Goal: Transaction & Acquisition: Register for event/course

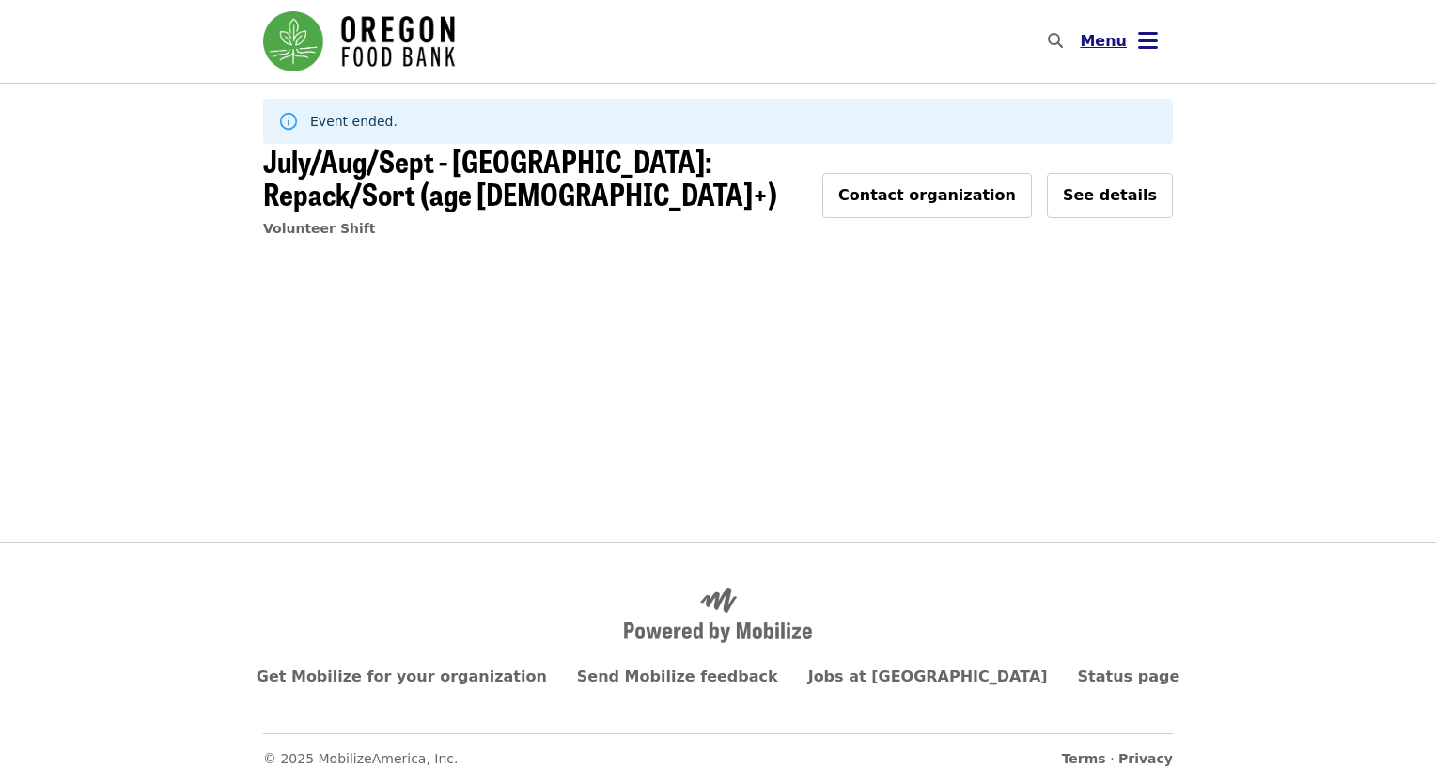
click at [1147, 43] on icon "bars icon" at bounding box center [1148, 40] width 20 height 27
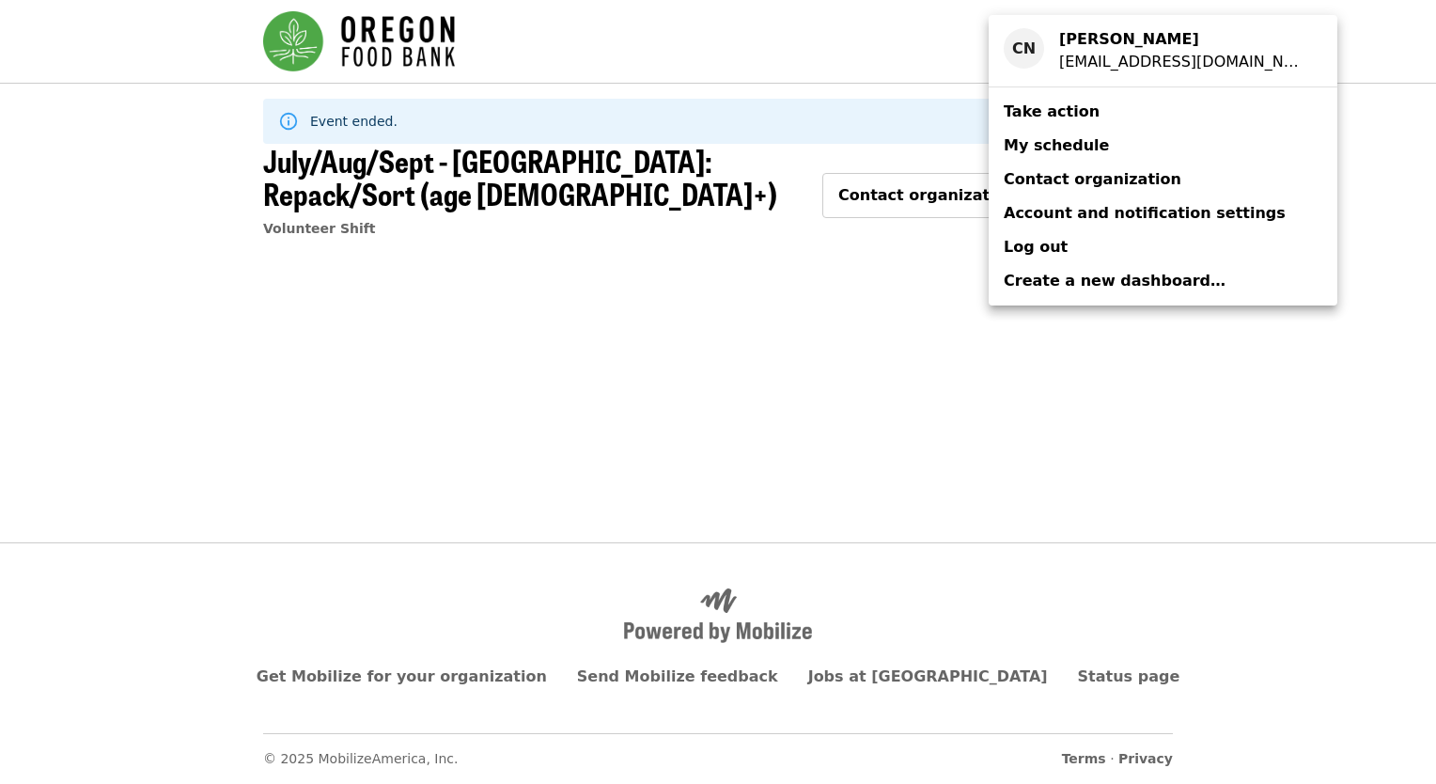
click at [1071, 141] on span "My schedule" at bounding box center [1055, 145] width 105 height 18
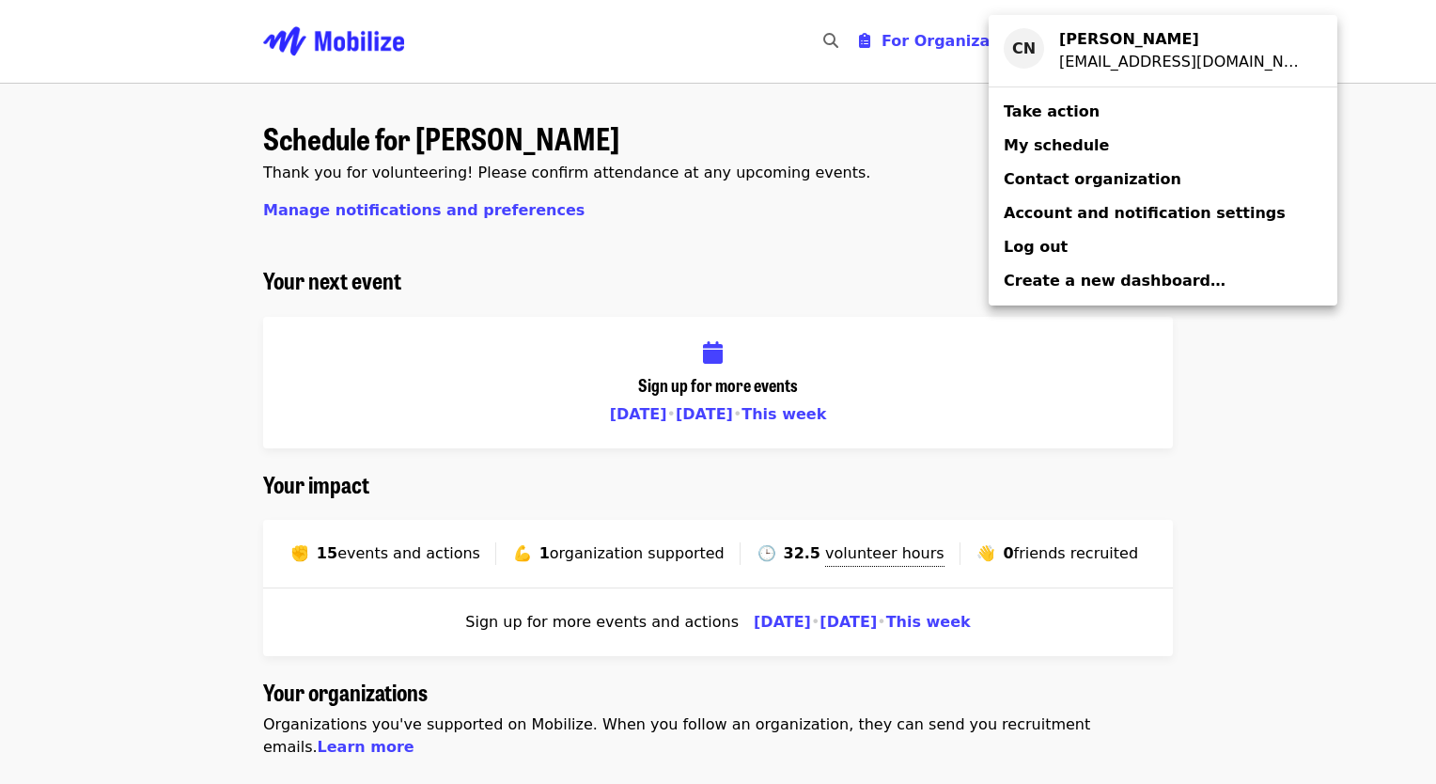
click at [804, 412] on div "Account menu" at bounding box center [718, 392] width 1436 height 784
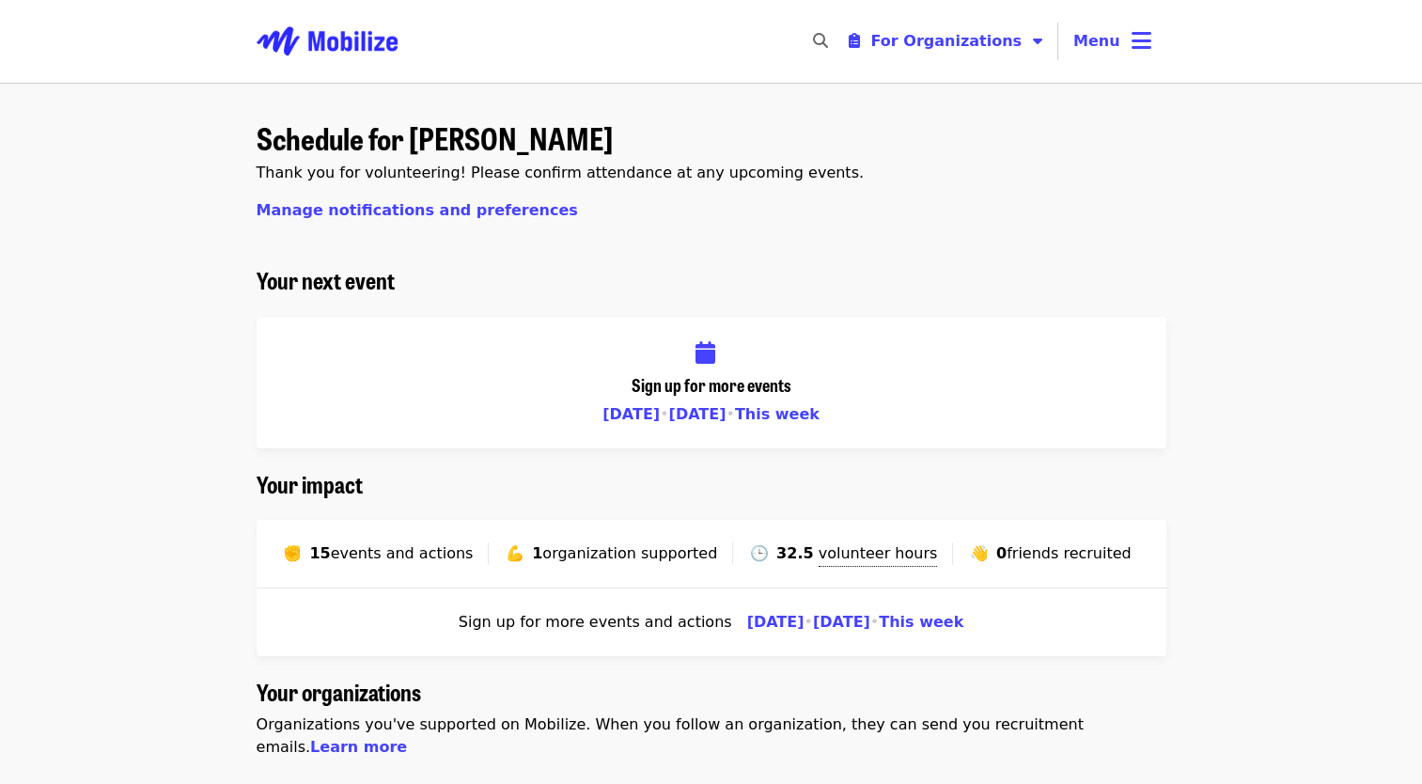
click at [781, 412] on span "This week" at bounding box center [777, 414] width 85 height 18
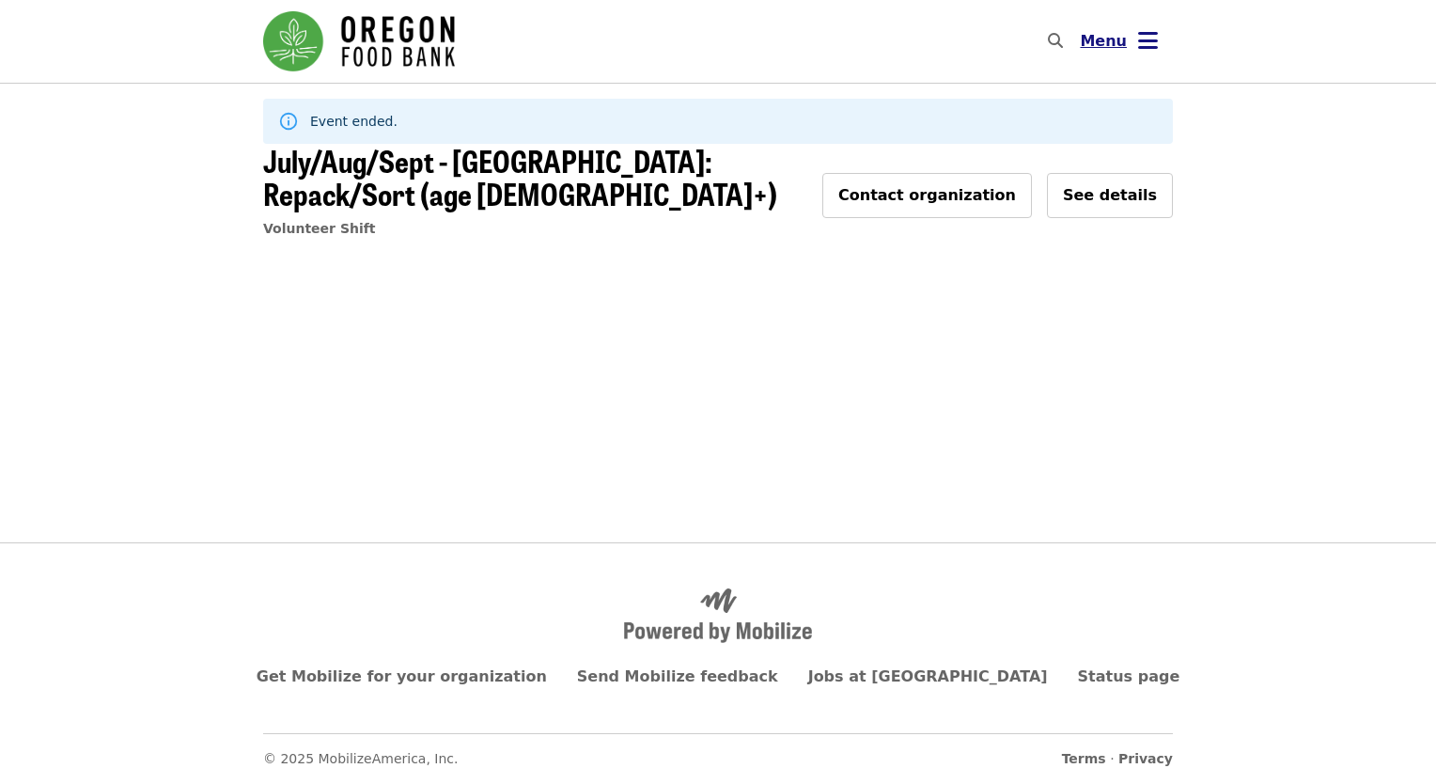
click at [1098, 44] on span "Menu" at bounding box center [1103, 41] width 47 height 18
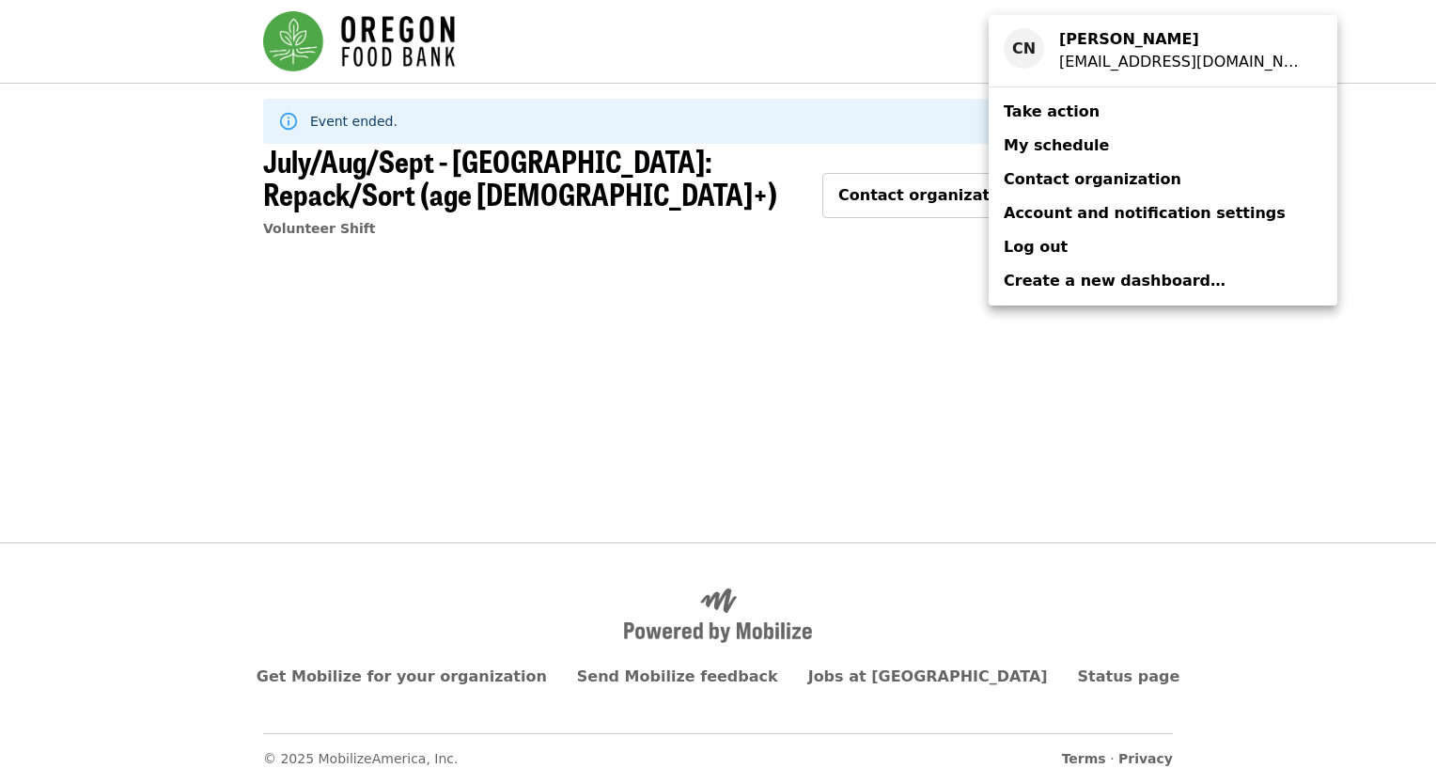
click at [1080, 147] on span "My schedule" at bounding box center [1055, 145] width 105 height 18
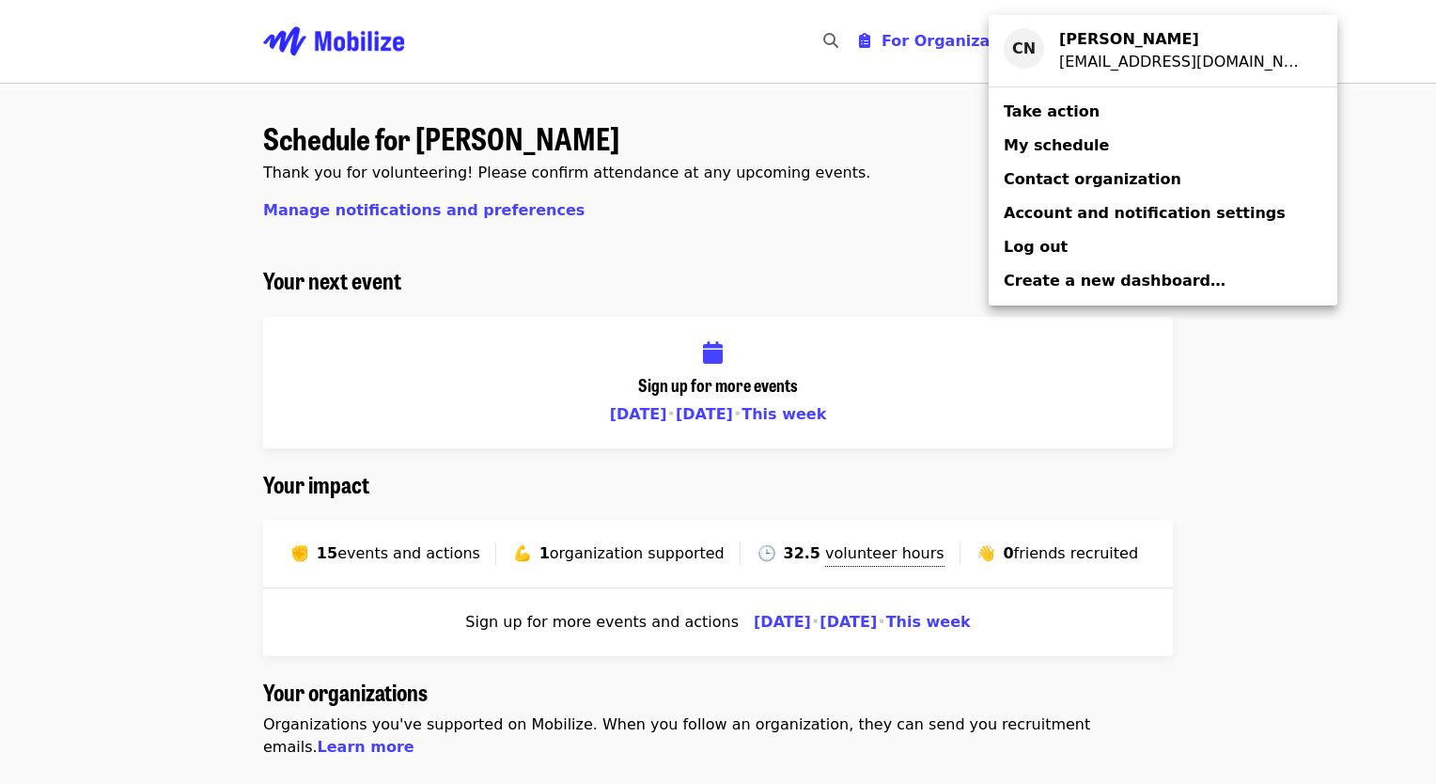
click at [824, 116] on div "Account menu" at bounding box center [718, 392] width 1436 height 784
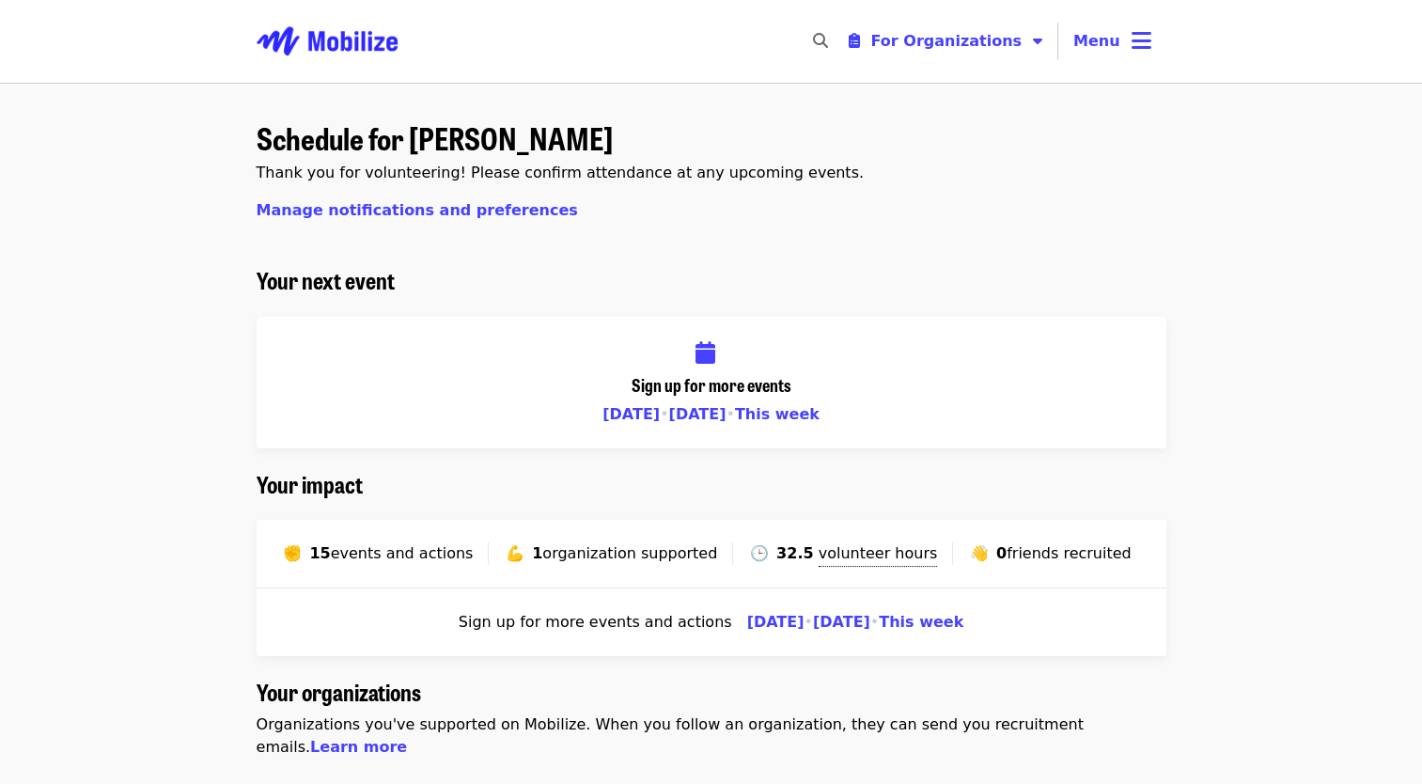
click at [827, 38] on icon "search icon" at bounding box center [819, 41] width 15 height 18
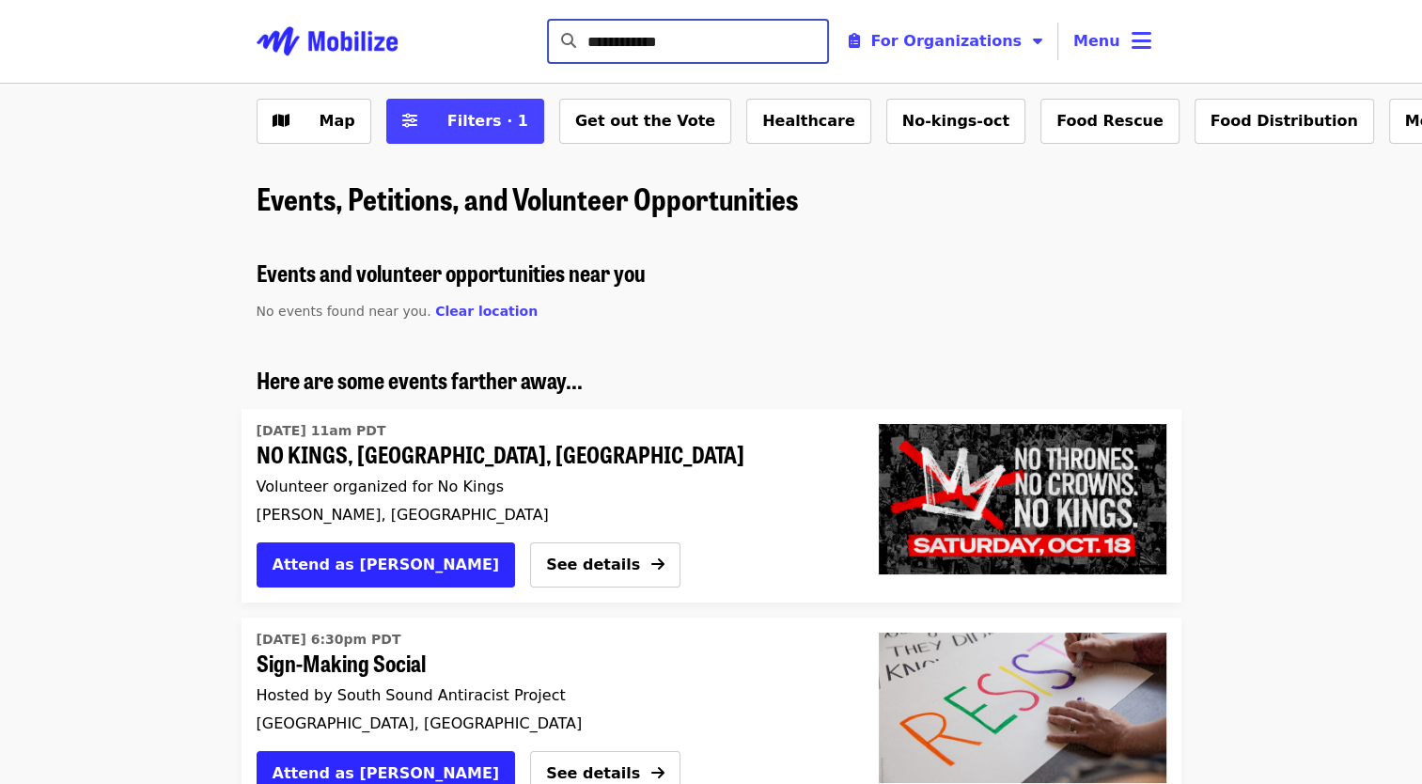
click at [752, 35] on input "**********" at bounding box center [707, 41] width 242 height 45
type input "*"
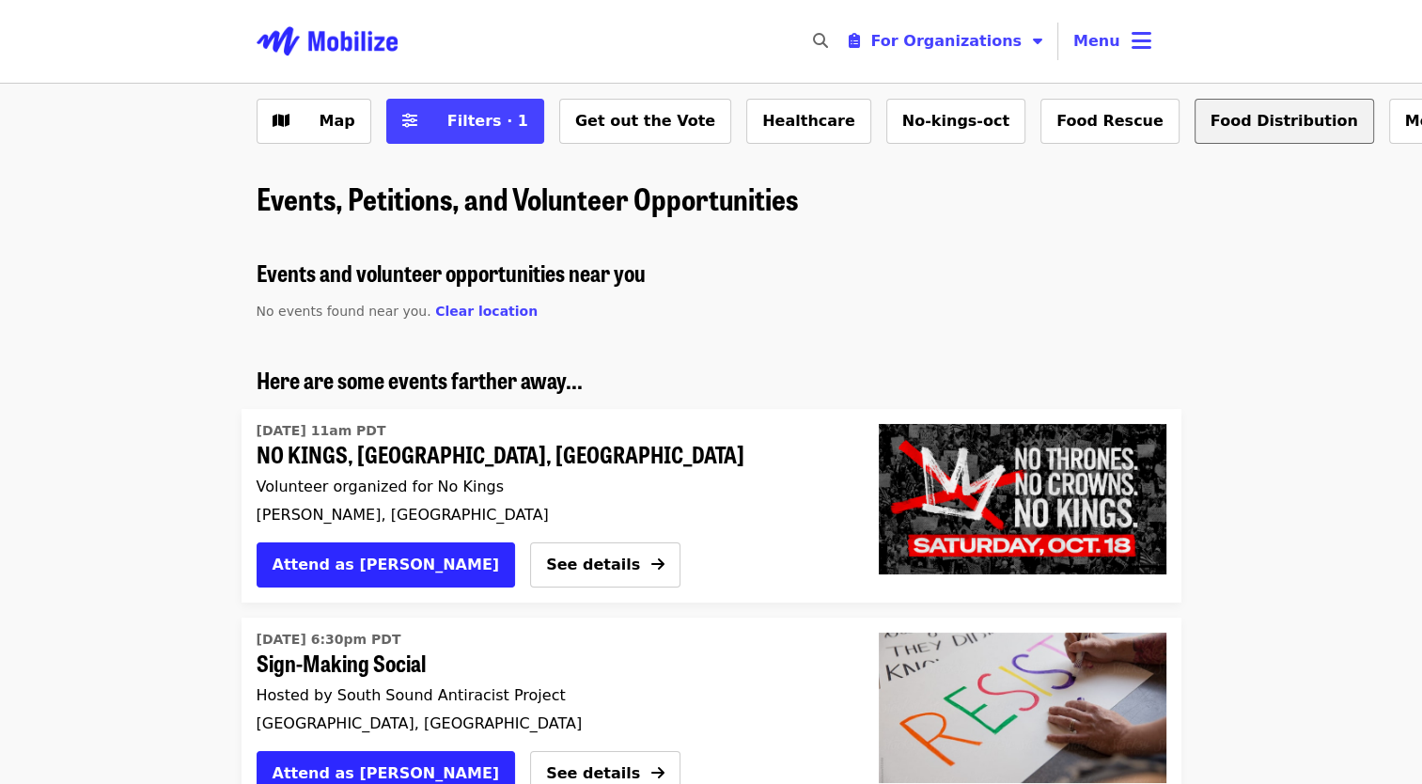
click at [1194, 126] on button "Food Distribution" at bounding box center [1283, 121] width 179 height 45
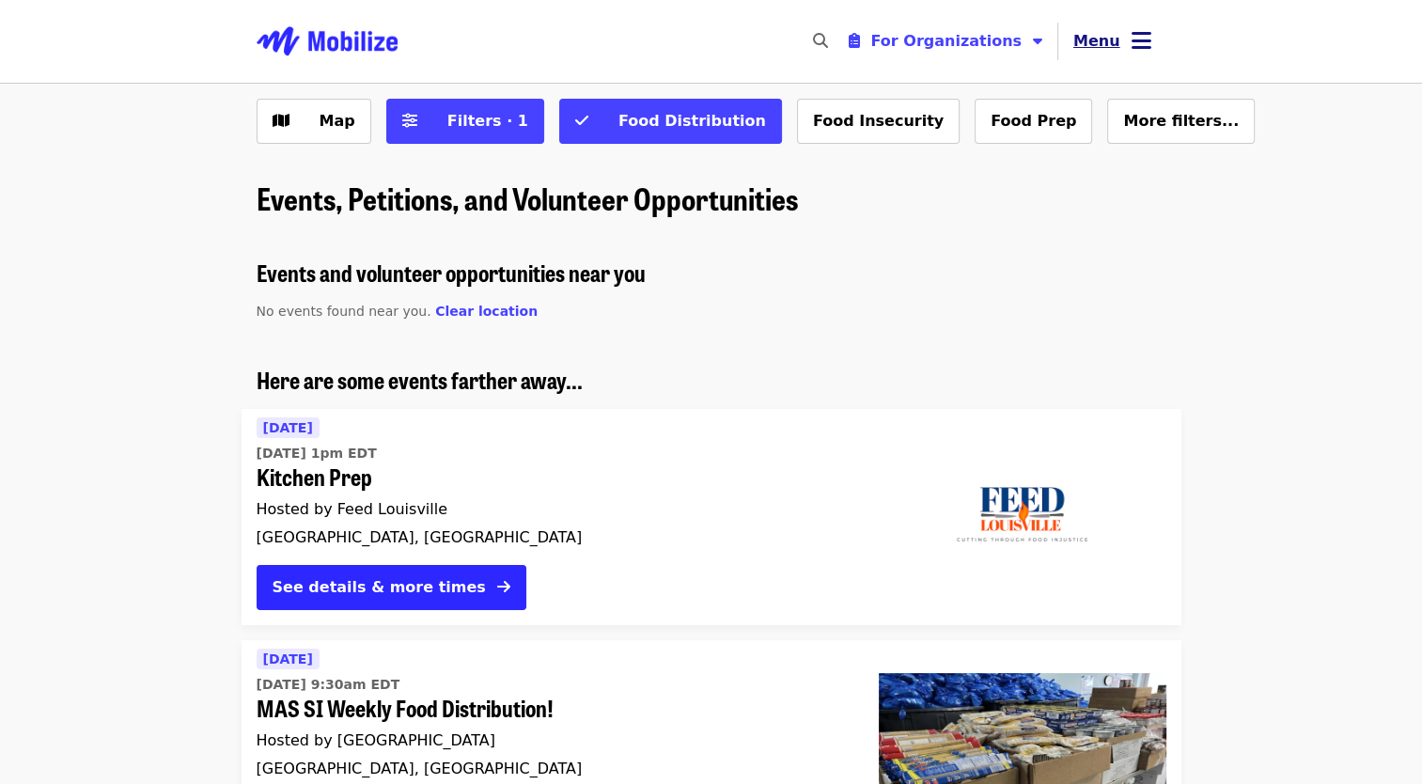
click at [1133, 39] on icon "bars icon" at bounding box center [1141, 40] width 20 height 27
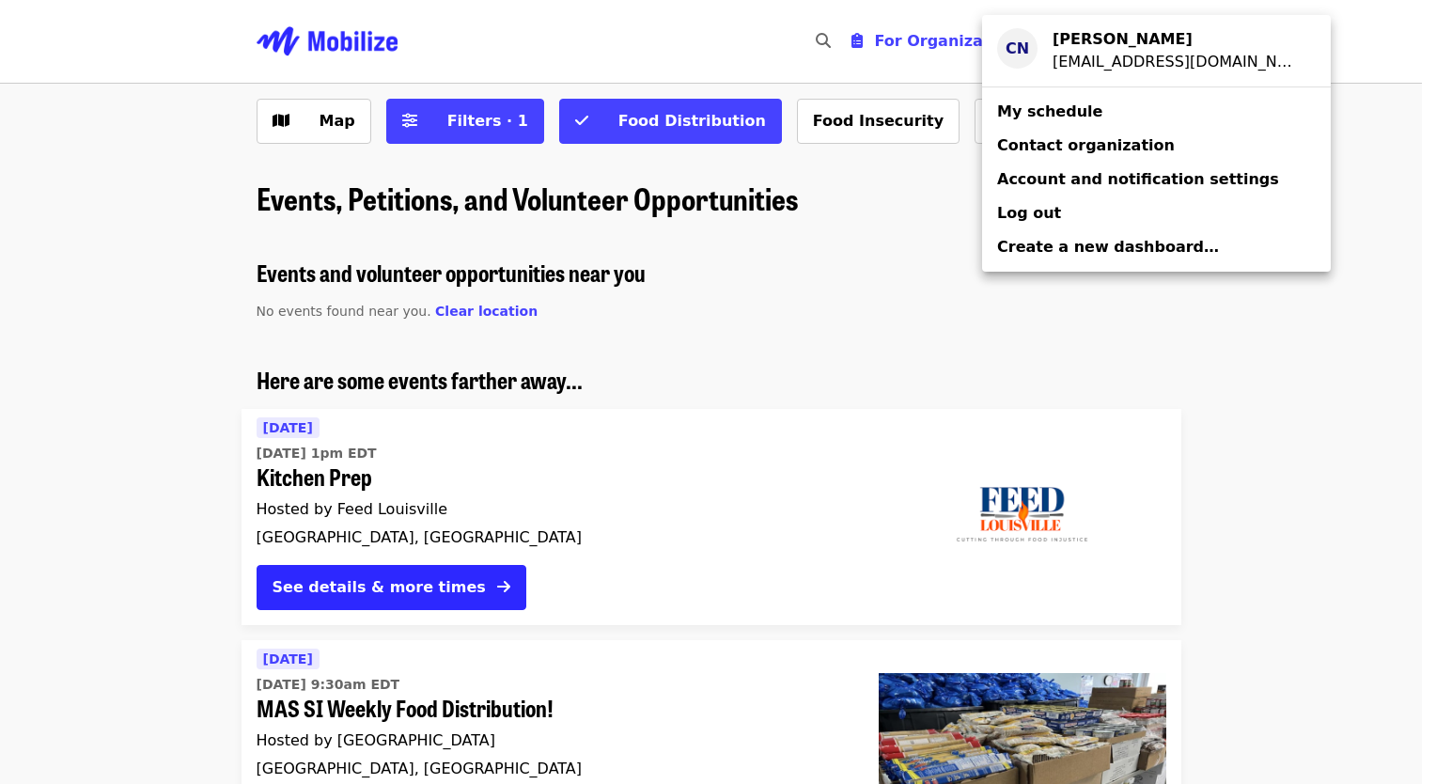
click at [1090, 45] on strong "[PERSON_NAME]" at bounding box center [1122, 39] width 140 height 18
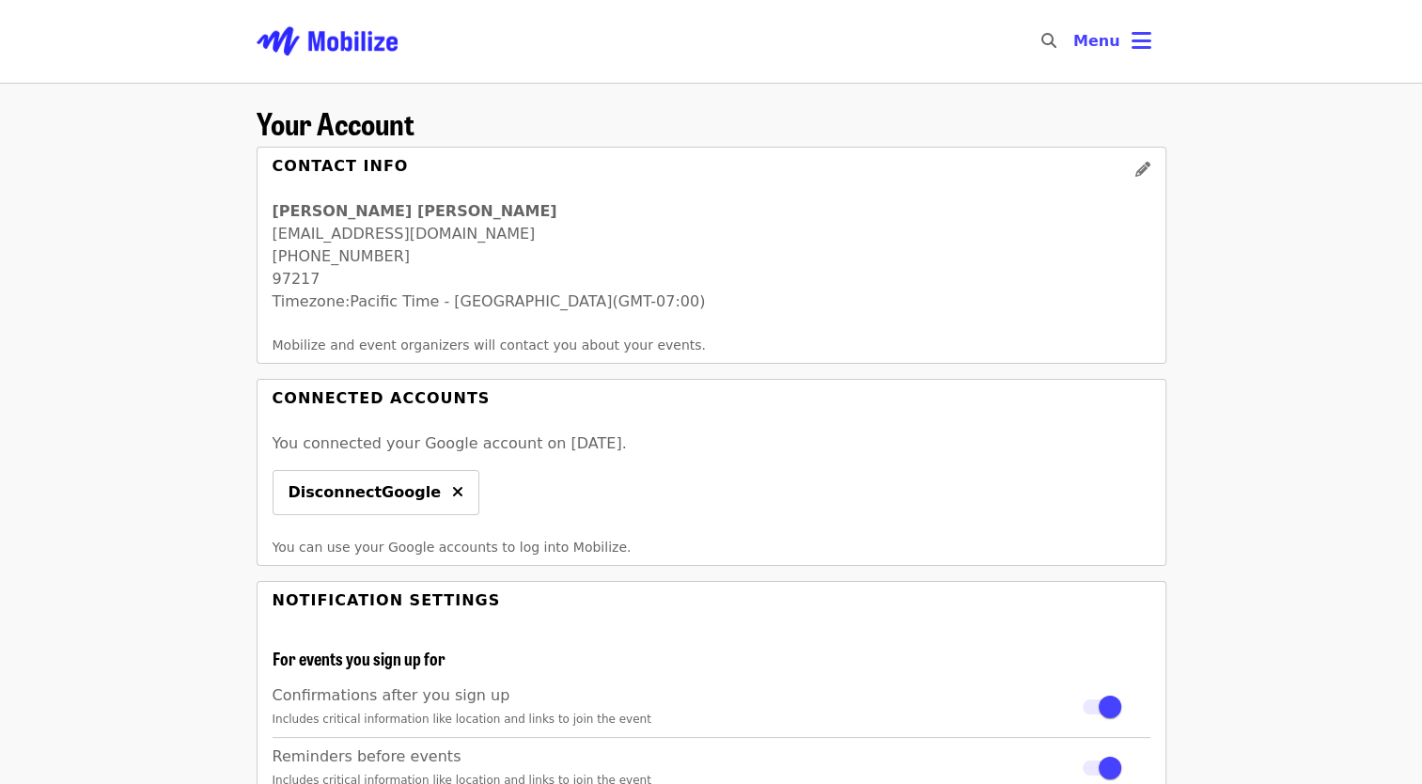
click at [1147, 171] on icon "pencil icon" at bounding box center [1142, 170] width 15 height 18
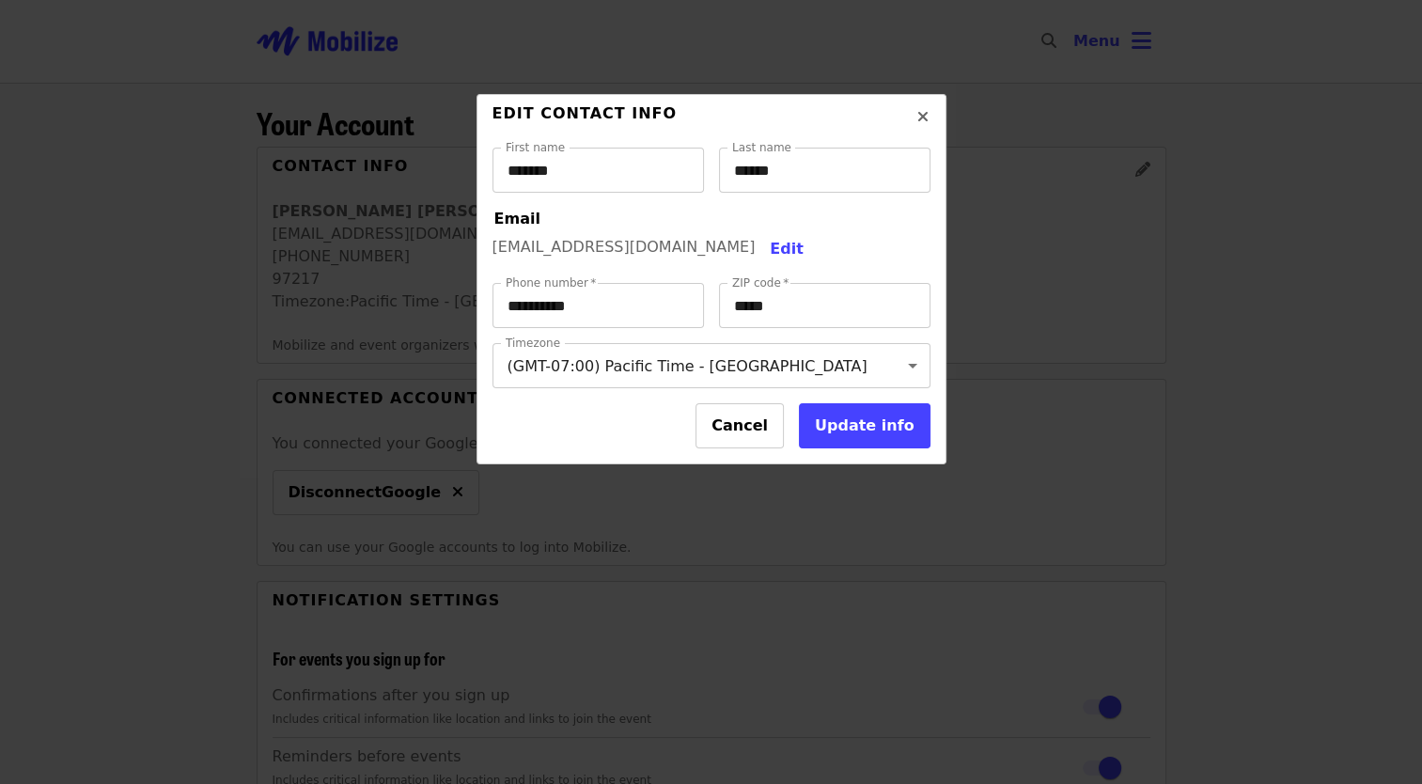
click at [923, 120] on icon "times icon" at bounding box center [922, 117] width 11 height 18
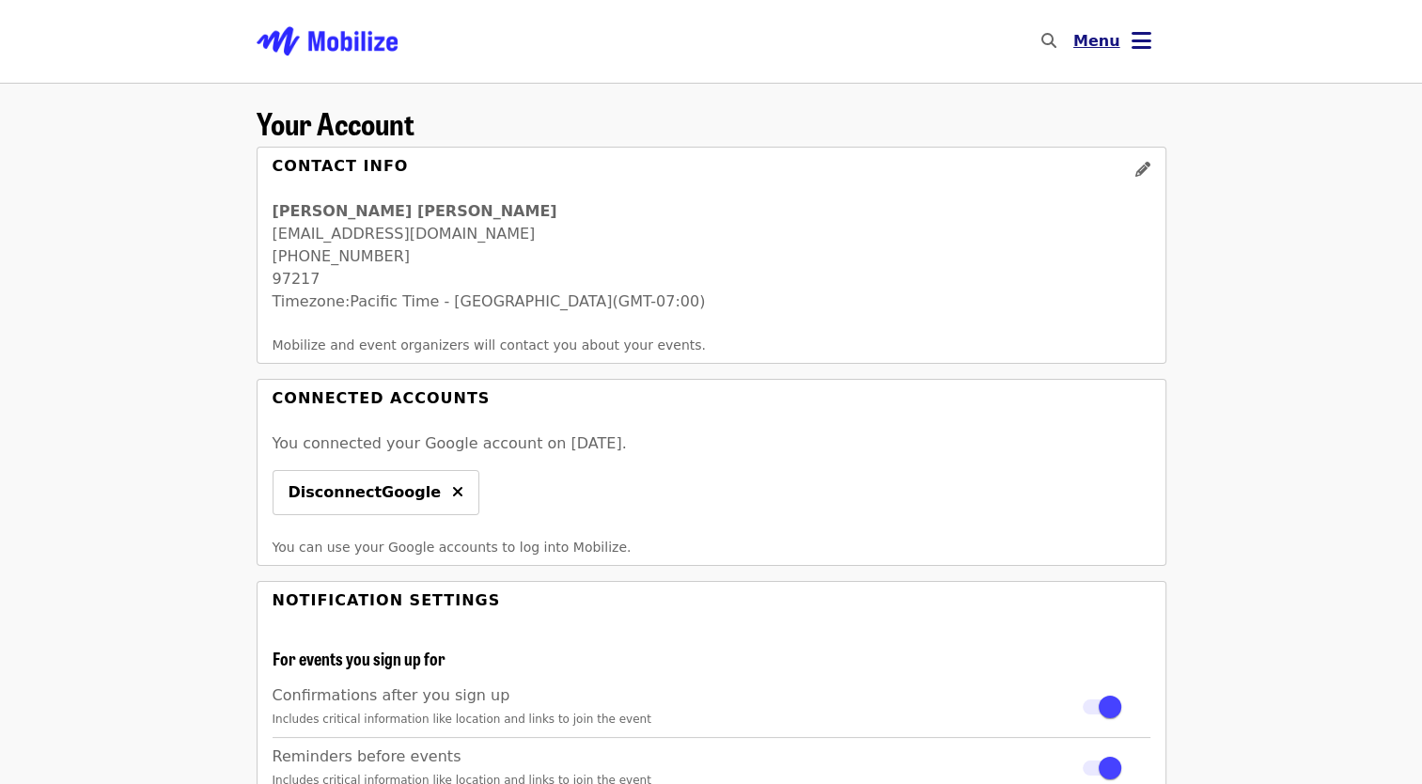
click at [1145, 42] on icon "bars icon" at bounding box center [1141, 40] width 20 height 27
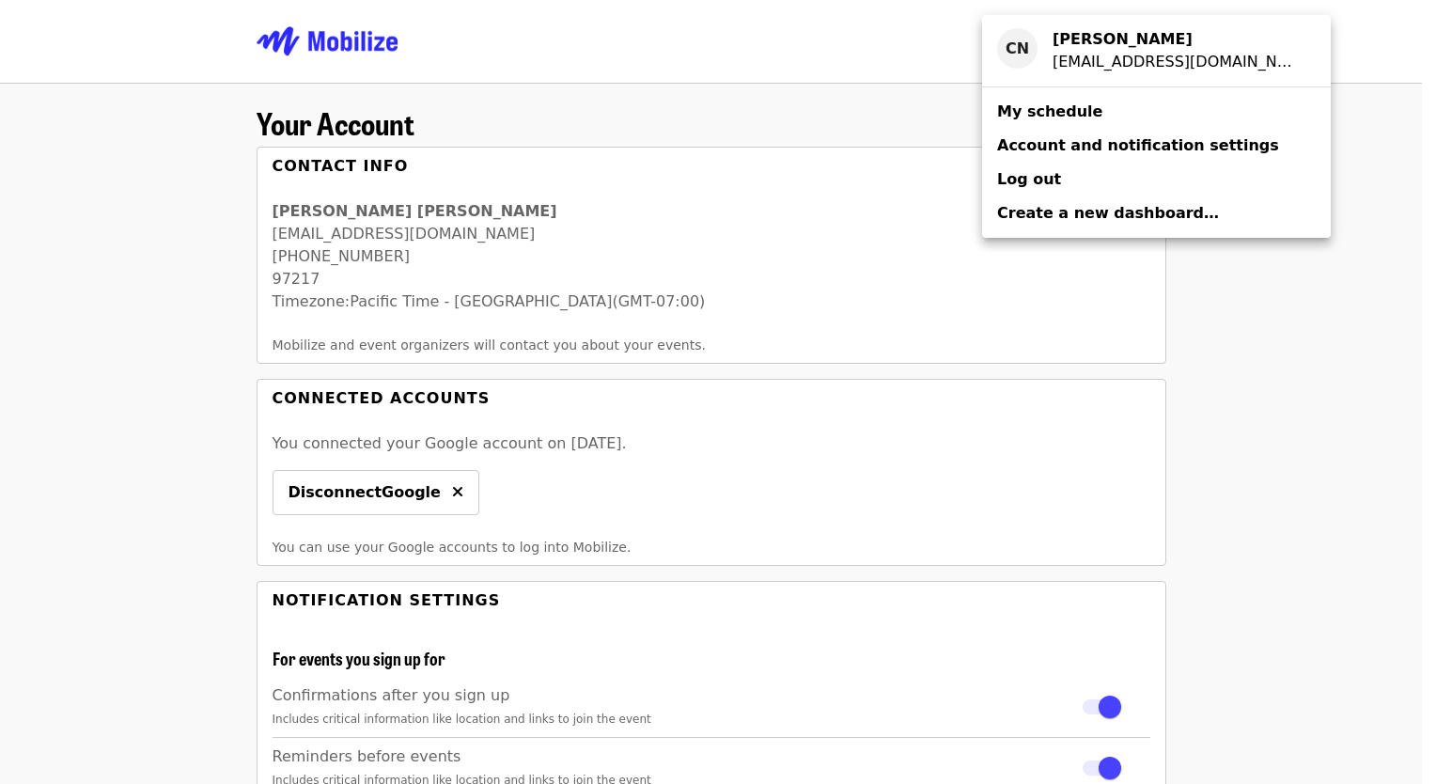
click at [1091, 154] on span "Account and notification settings" at bounding box center [1138, 145] width 282 height 18
click at [1091, 148] on span "Account and notification settings" at bounding box center [1138, 145] width 282 height 18
click at [1131, 143] on span "Account and notification settings" at bounding box center [1138, 145] width 282 height 18
click at [1112, 106] on link "My schedule" at bounding box center [1156, 112] width 349 height 34
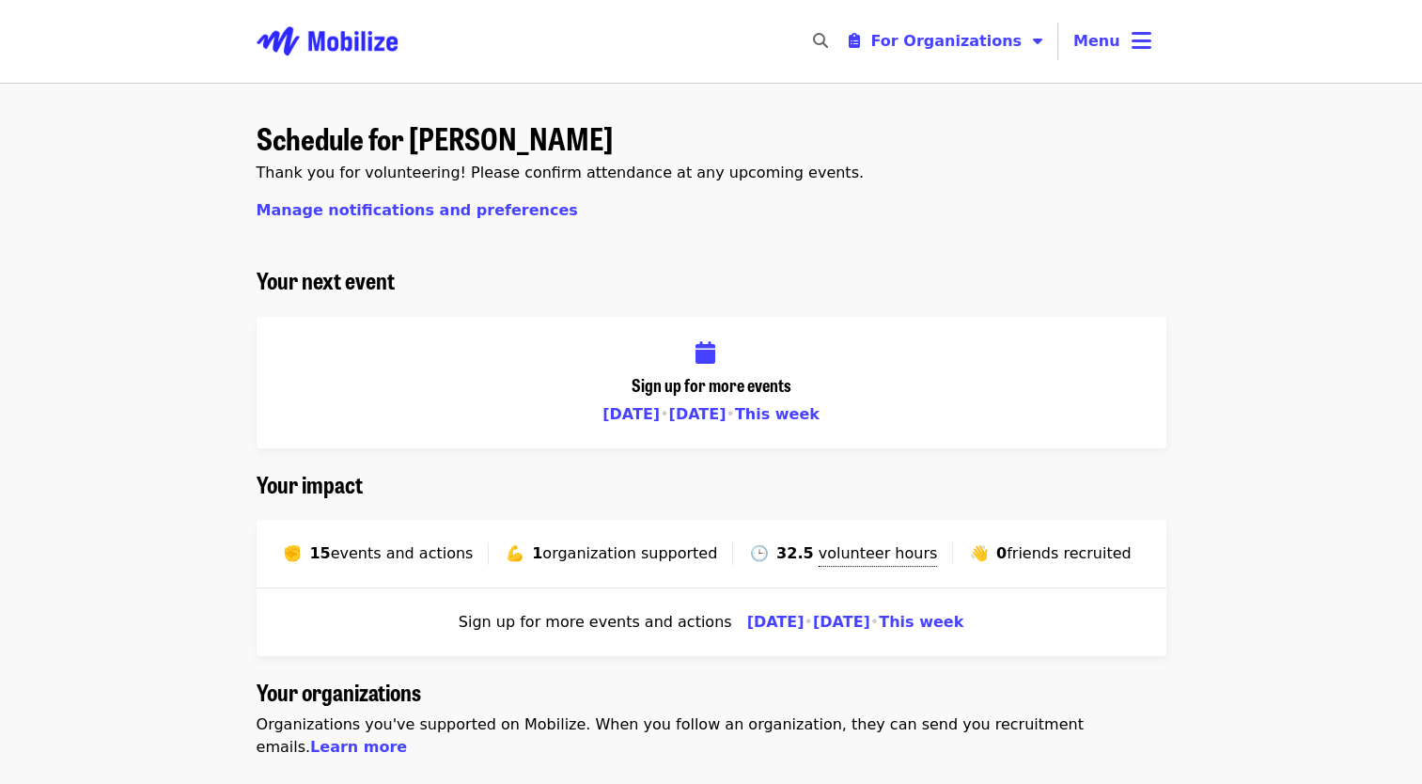
click at [910, 622] on span "This week" at bounding box center [921, 622] width 85 height 18
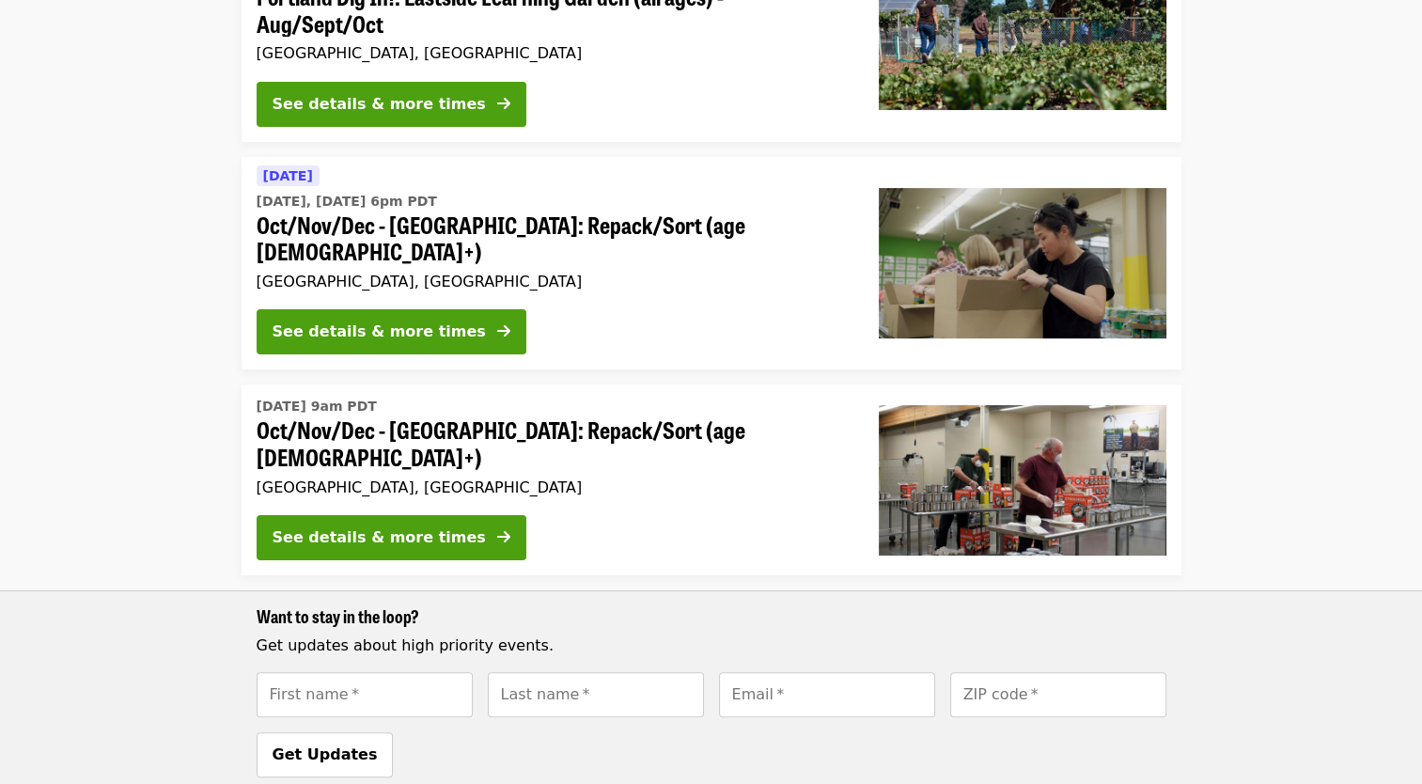
scroll to position [338, 0]
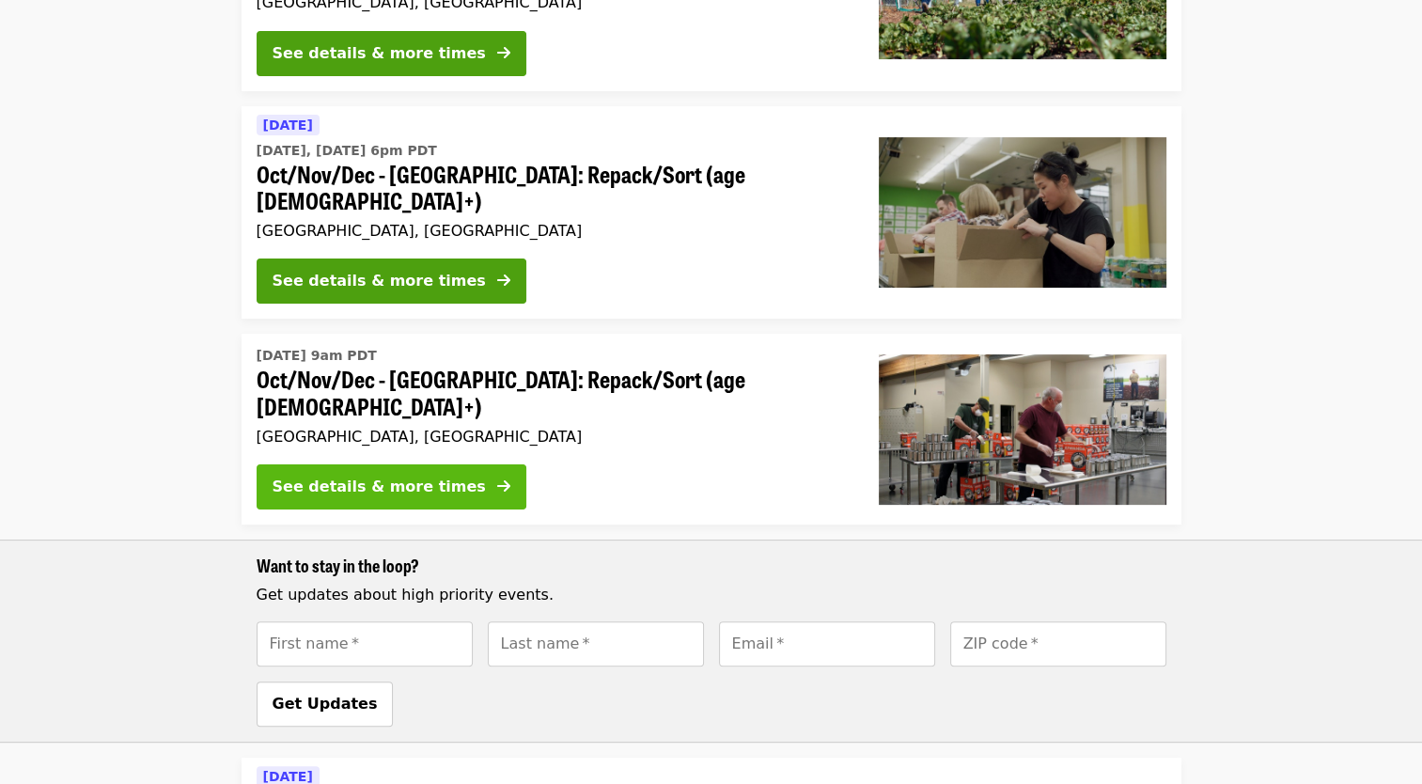
click at [418, 475] on div "See details & more times" at bounding box center [378, 486] width 213 height 23
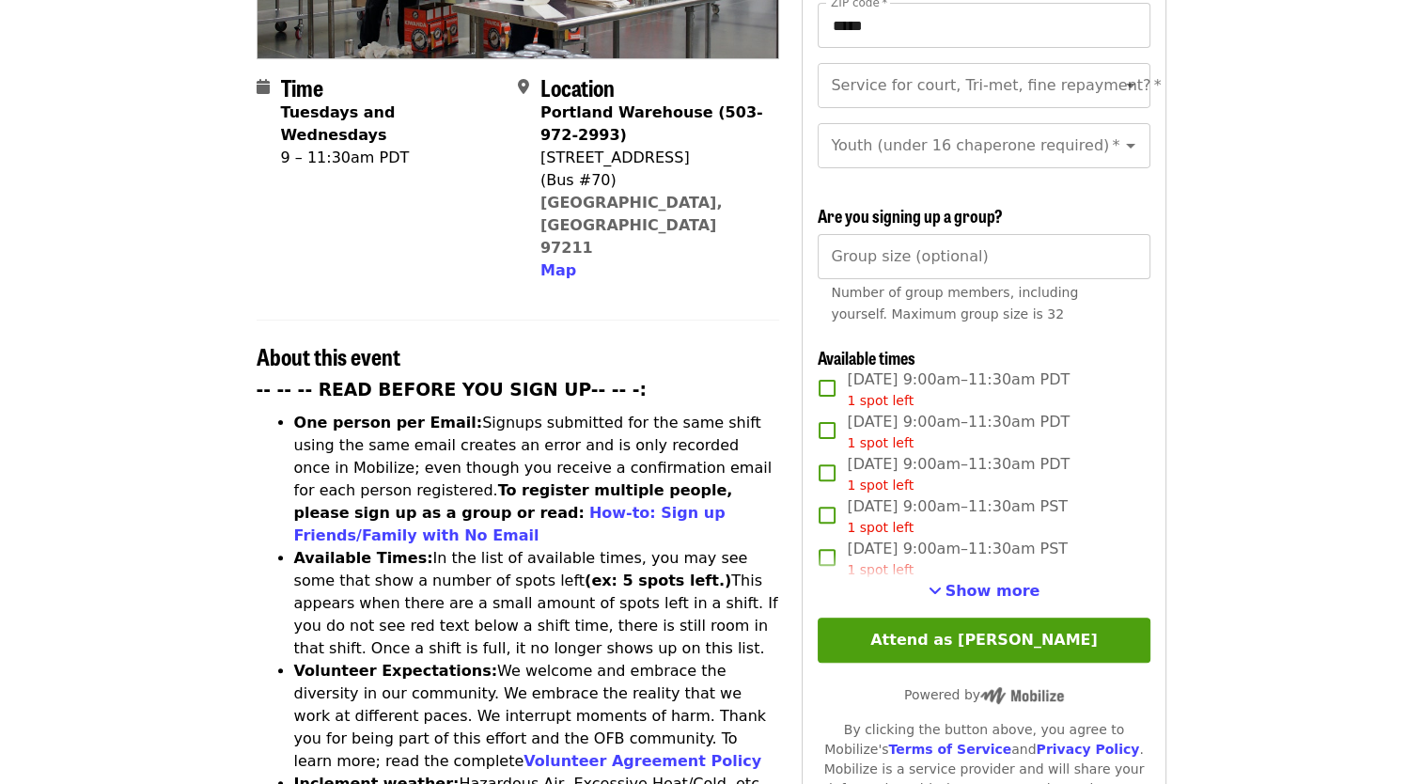
scroll to position [489, 0]
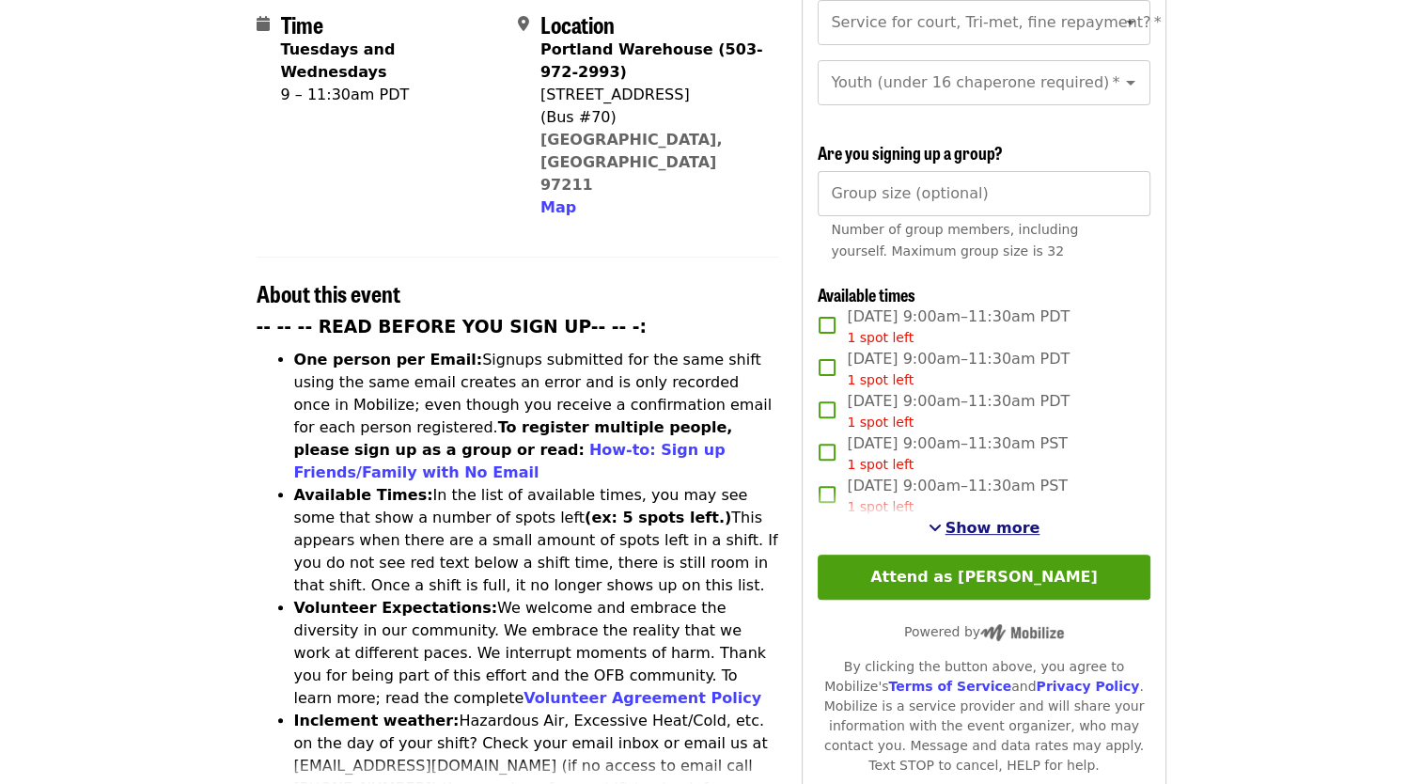
click at [997, 528] on span "Show more" at bounding box center [992, 528] width 95 height 18
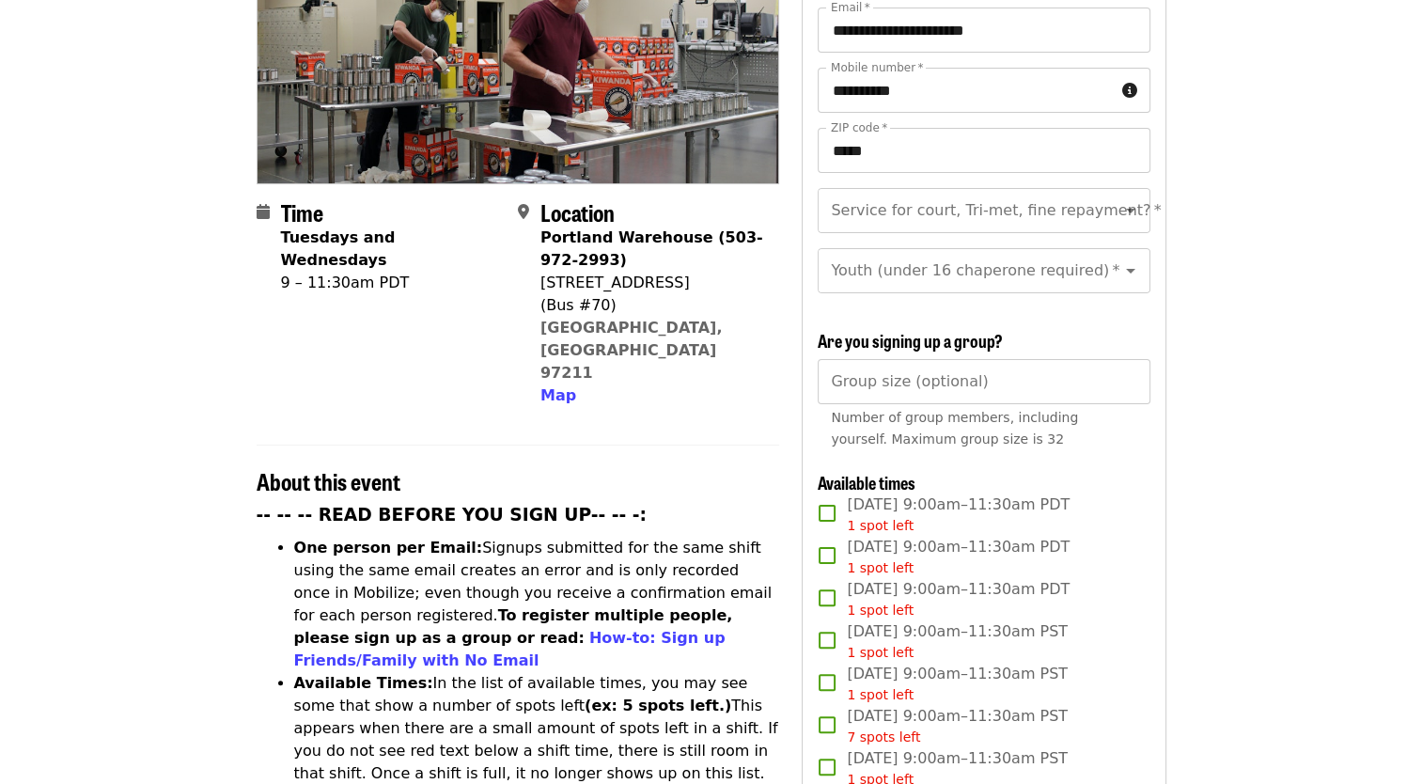
scroll to position [338, 0]
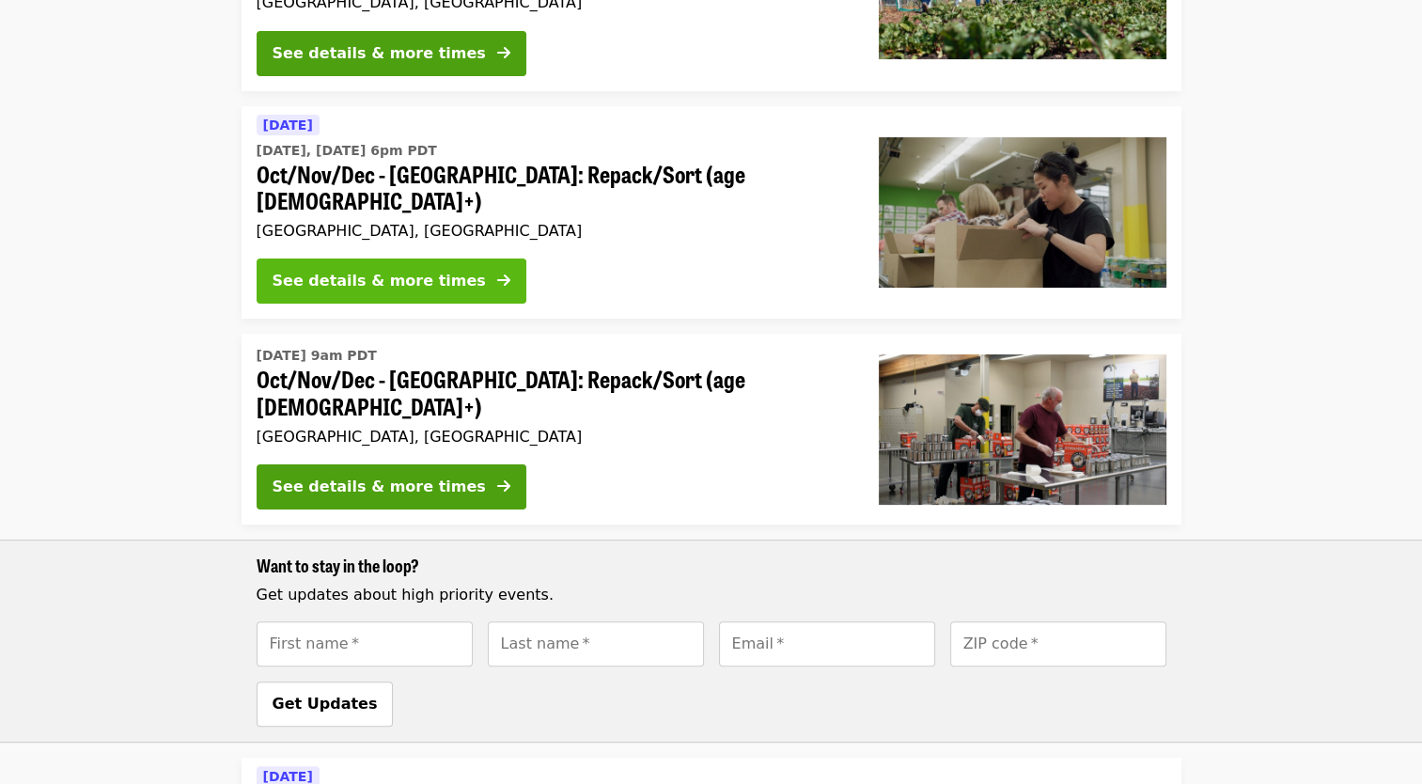
click at [344, 270] on div "See details & more times" at bounding box center [378, 281] width 213 height 23
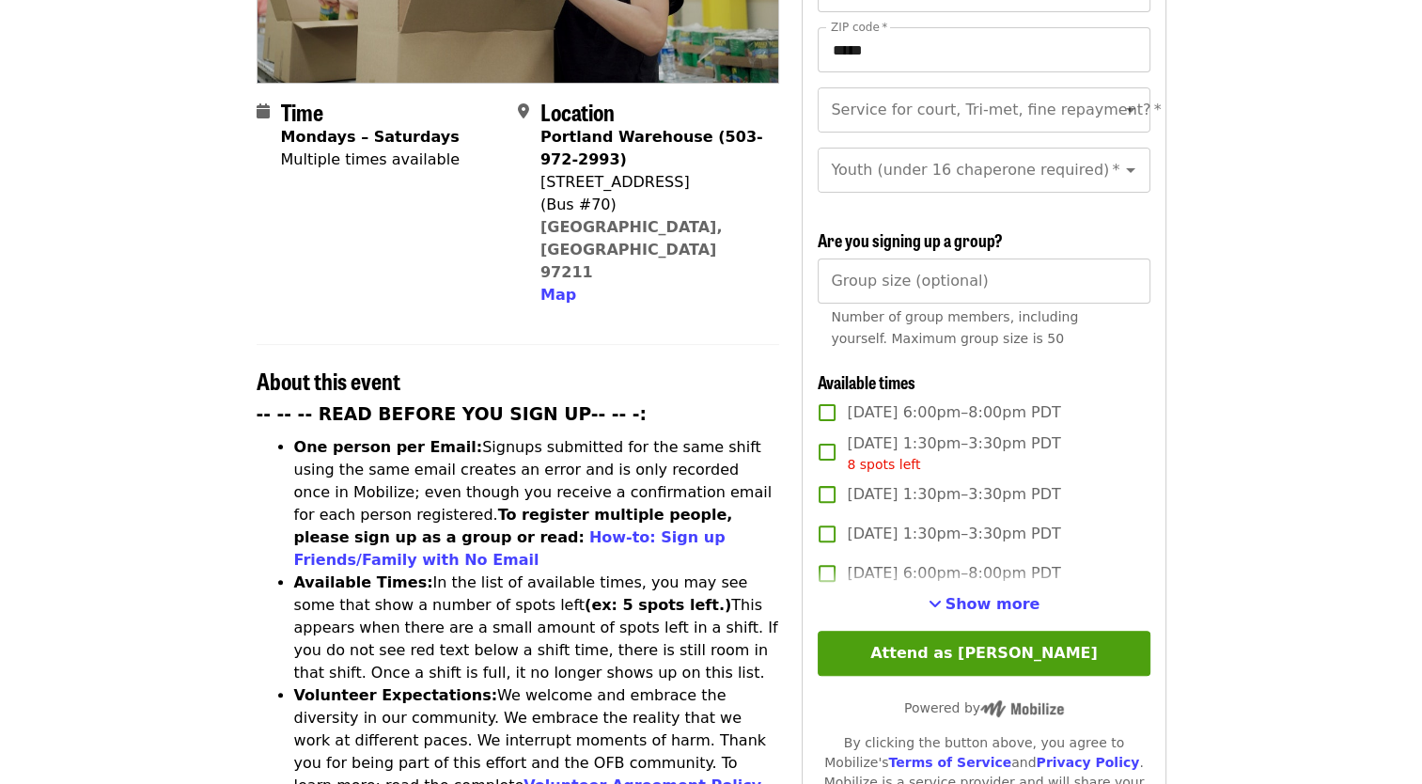
scroll to position [526, 0]
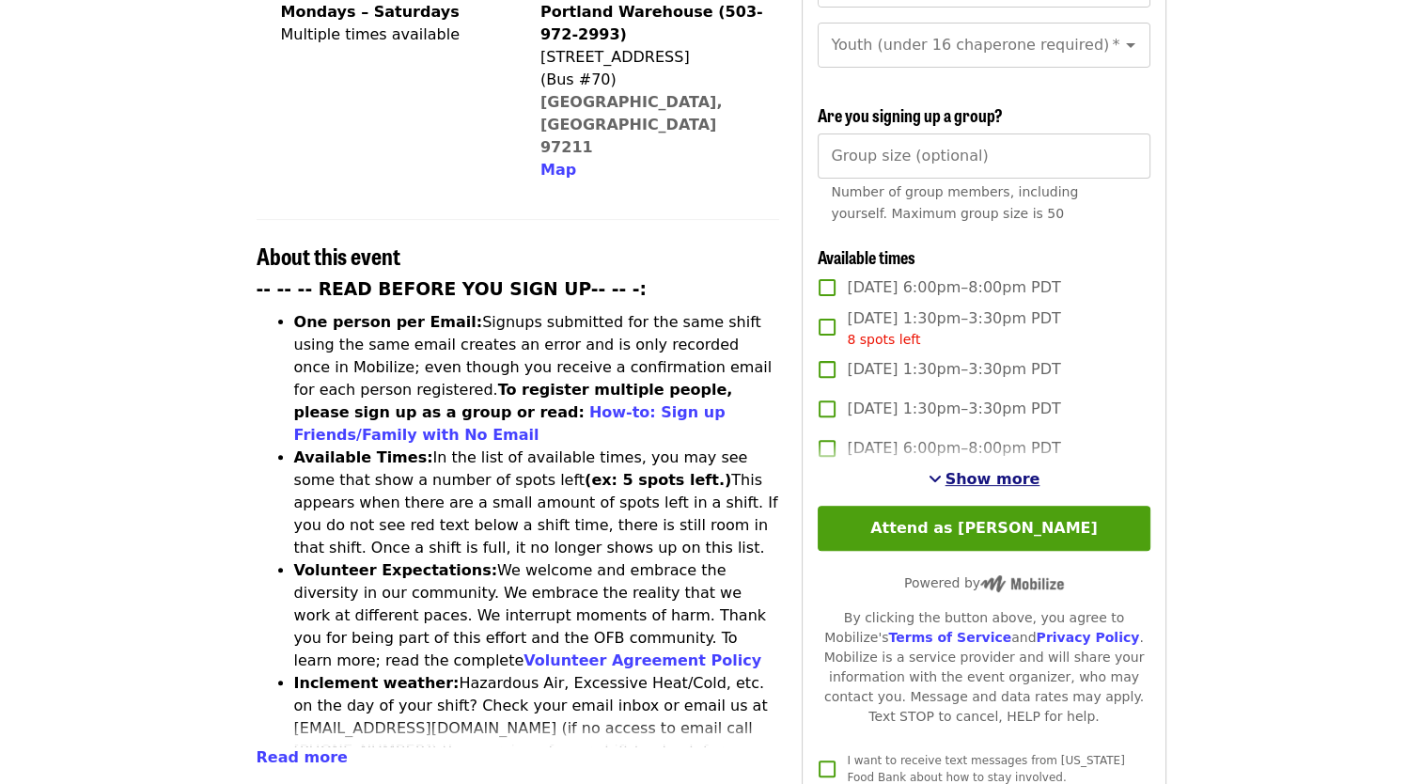
click at [977, 474] on span "Show more" at bounding box center [992, 479] width 95 height 18
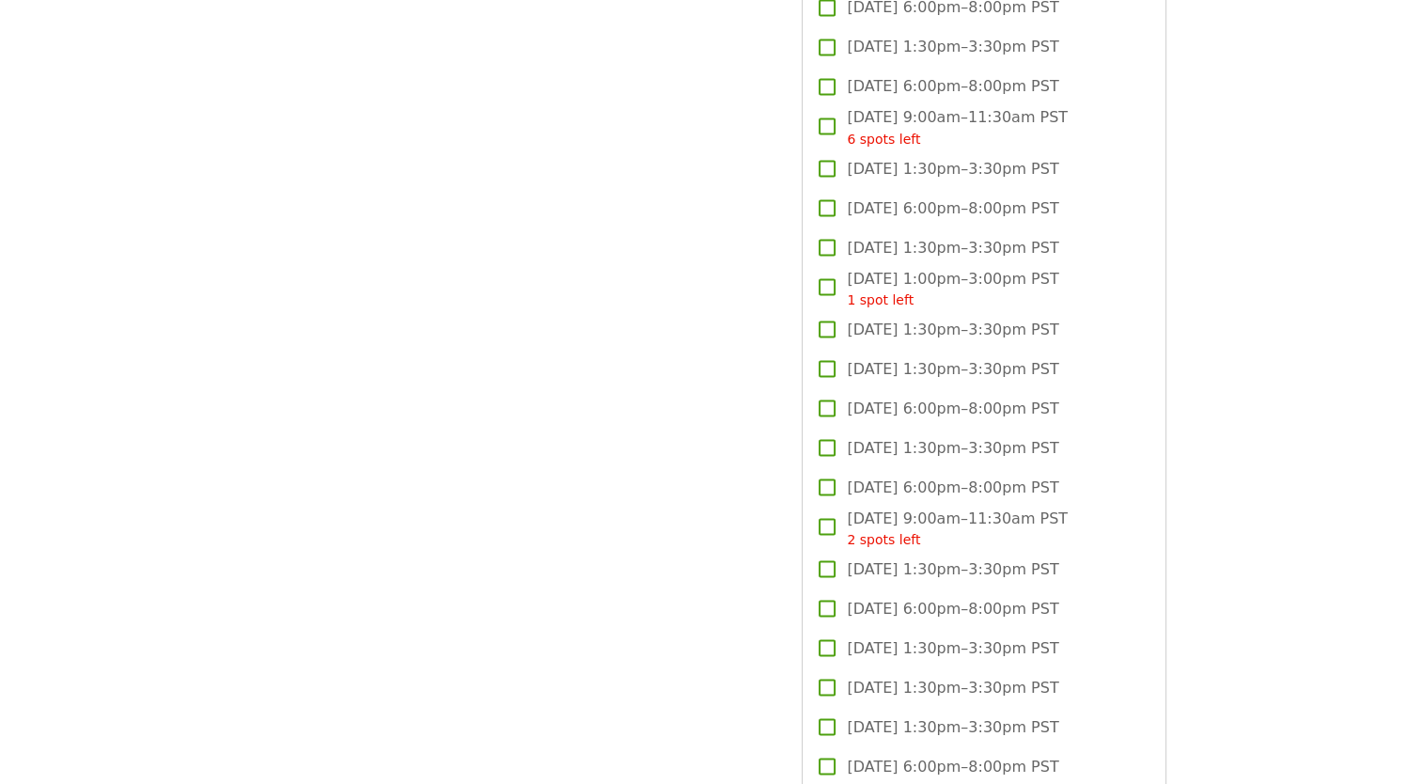
scroll to position [4115, 0]
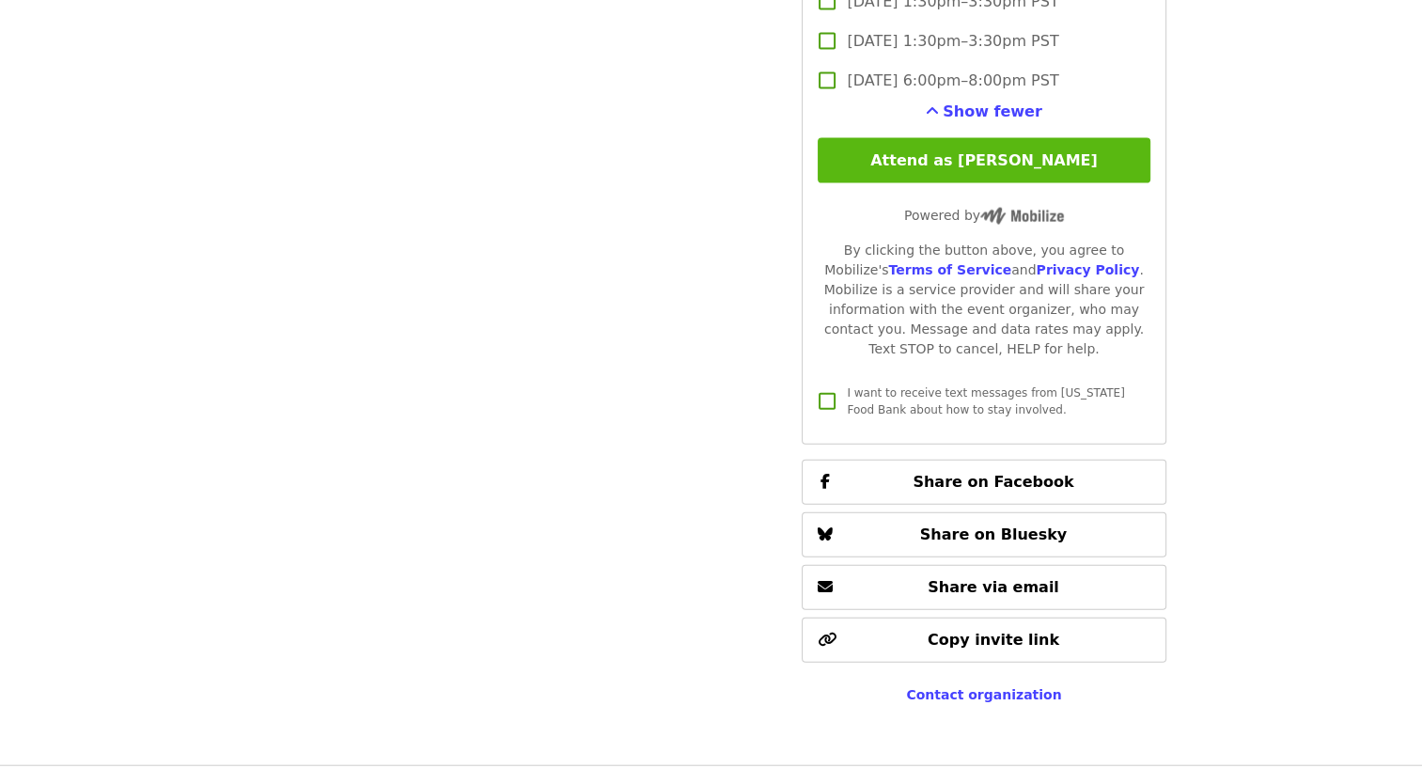
click at [1059, 156] on button "Attend as [PERSON_NAME]" at bounding box center [983, 160] width 332 height 45
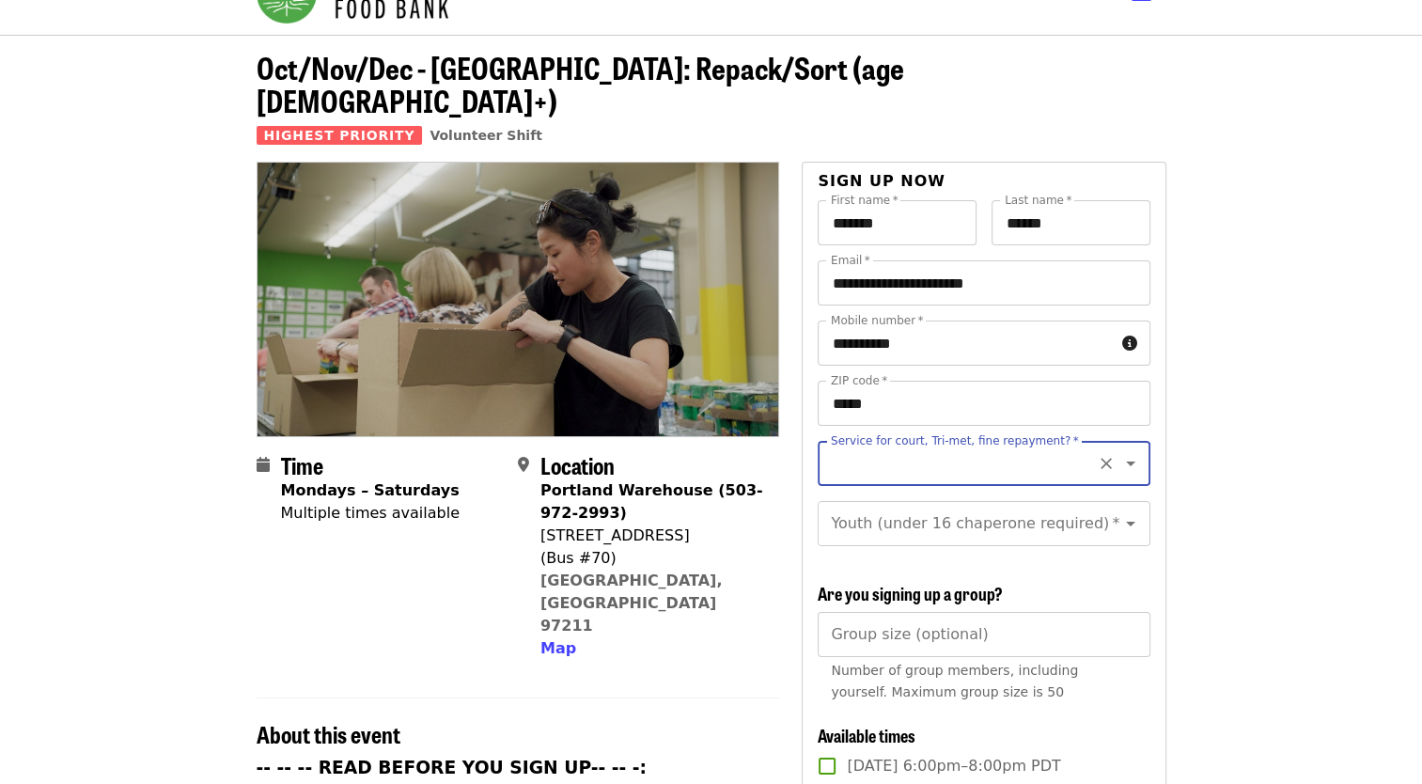
scroll to position [46, 0]
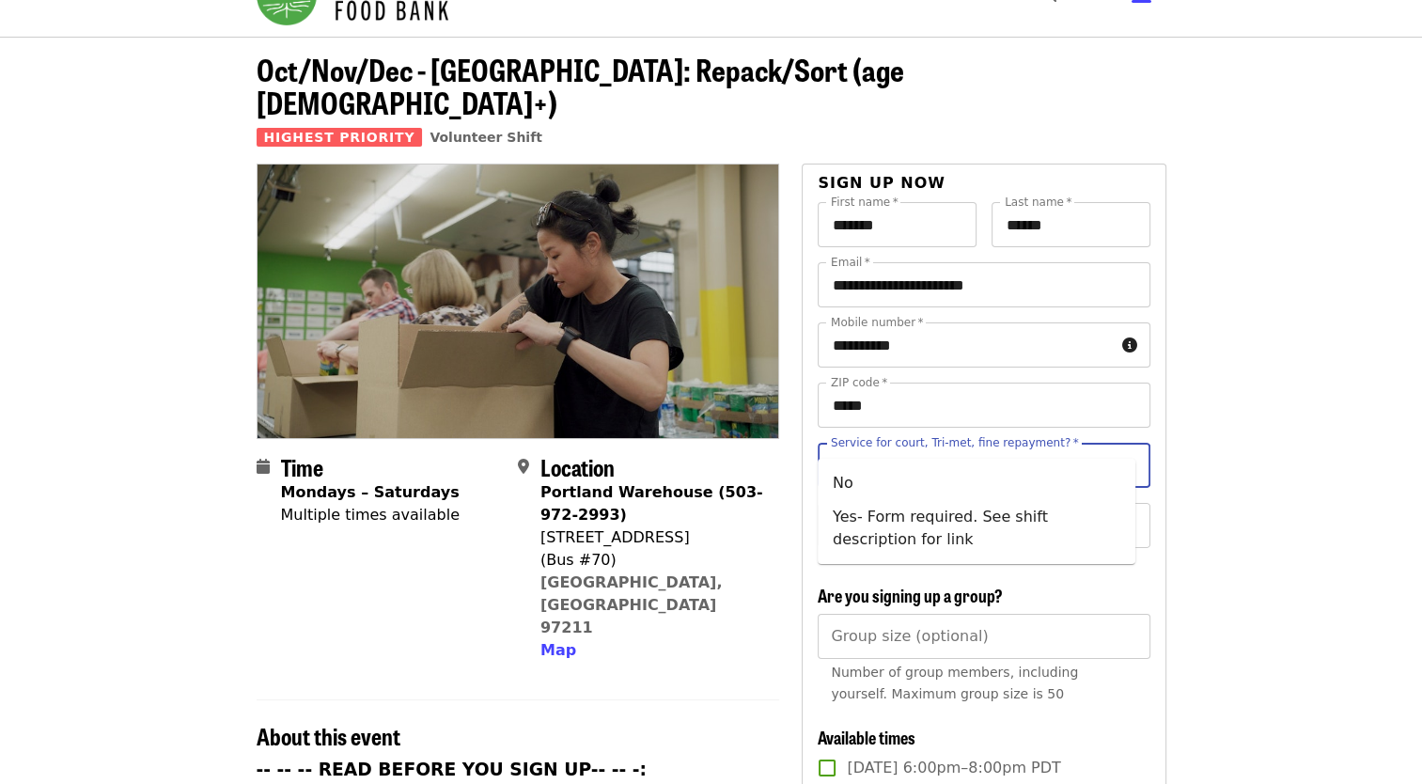
click at [885, 447] on input "Service for court, Tri-met, fine repayment?   *" at bounding box center [960, 465] width 256 height 36
click at [850, 478] on li "No" at bounding box center [976, 483] width 318 height 34
type input "**"
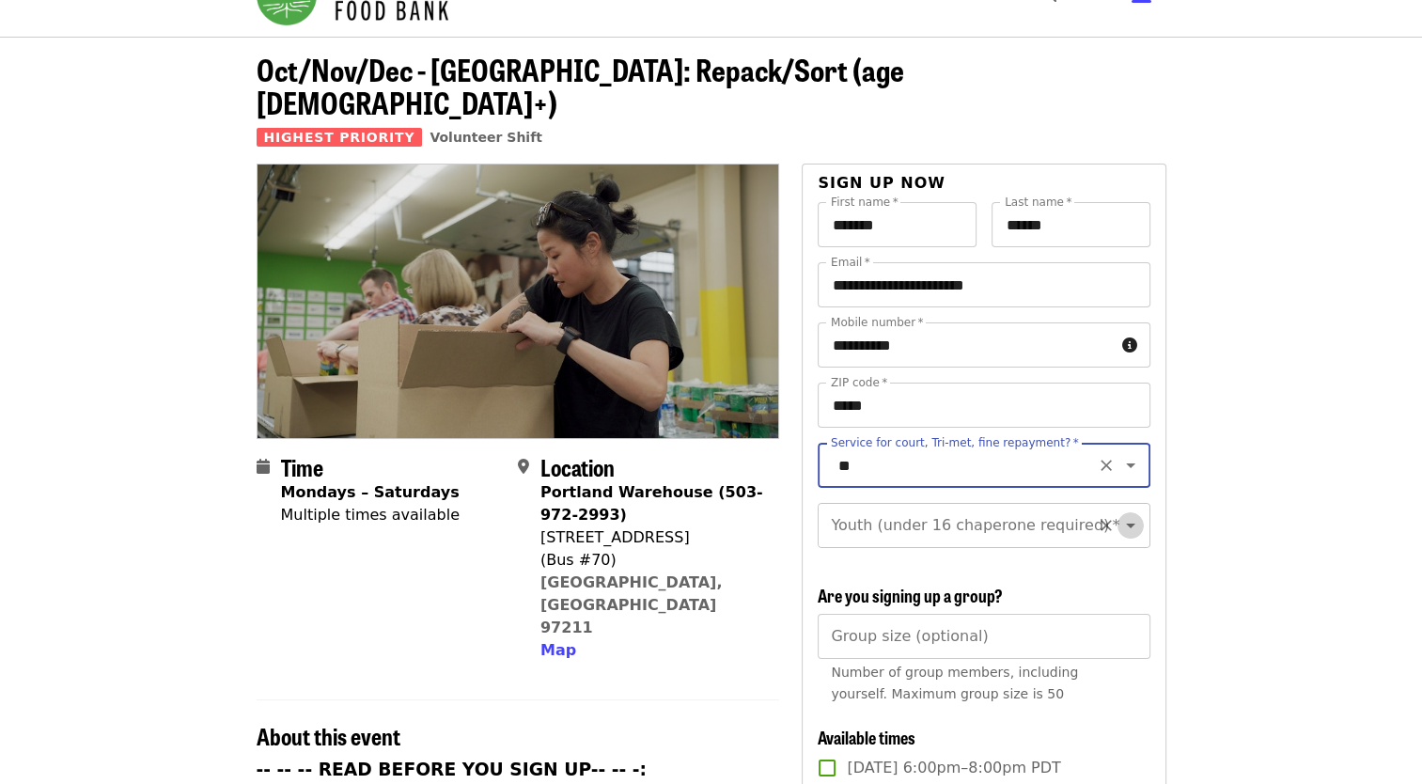
click at [1126, 523] on icon "Open" at bounding box center [1130, 525] width 9 height 5
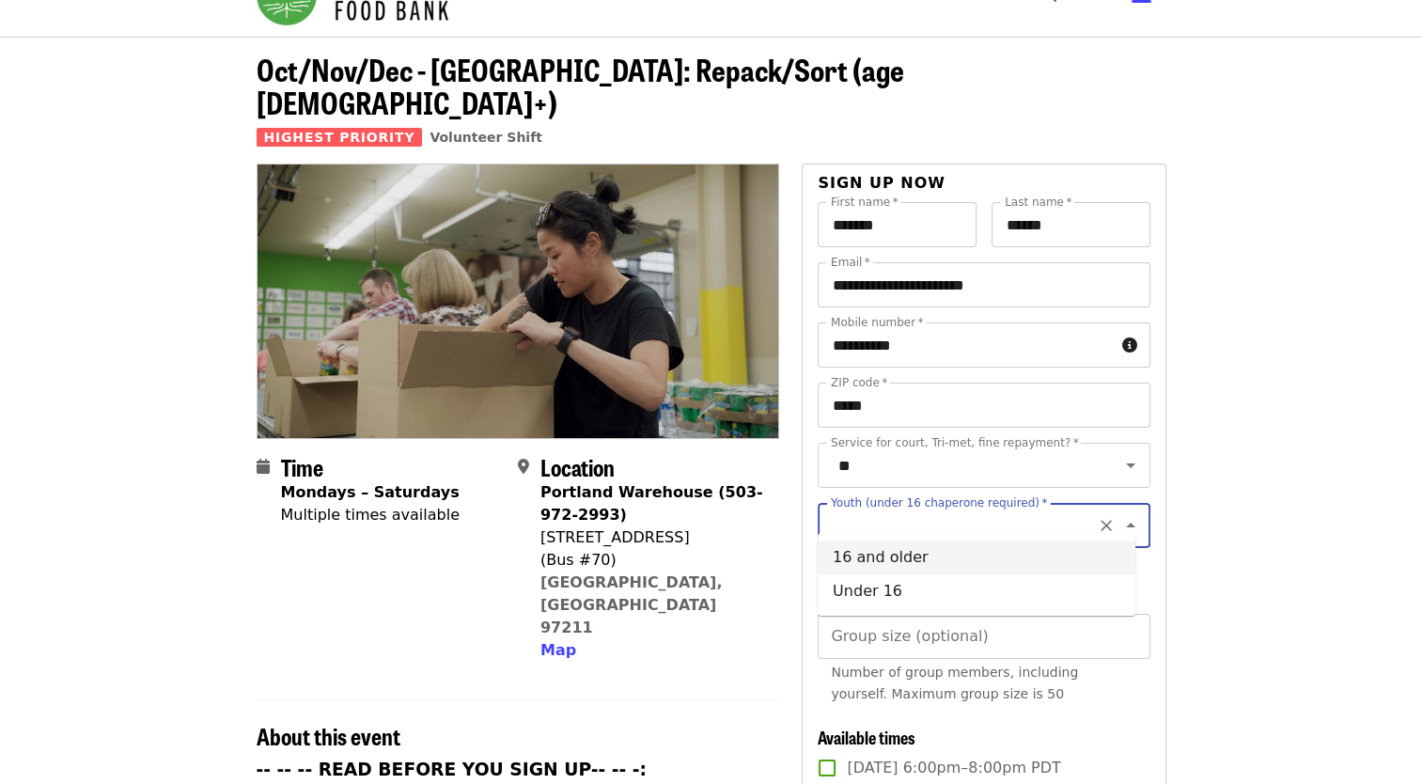
click at [962, 551] on li "16 and older" at bounding box center [976, 557] width 318 height 34
type input "**********"
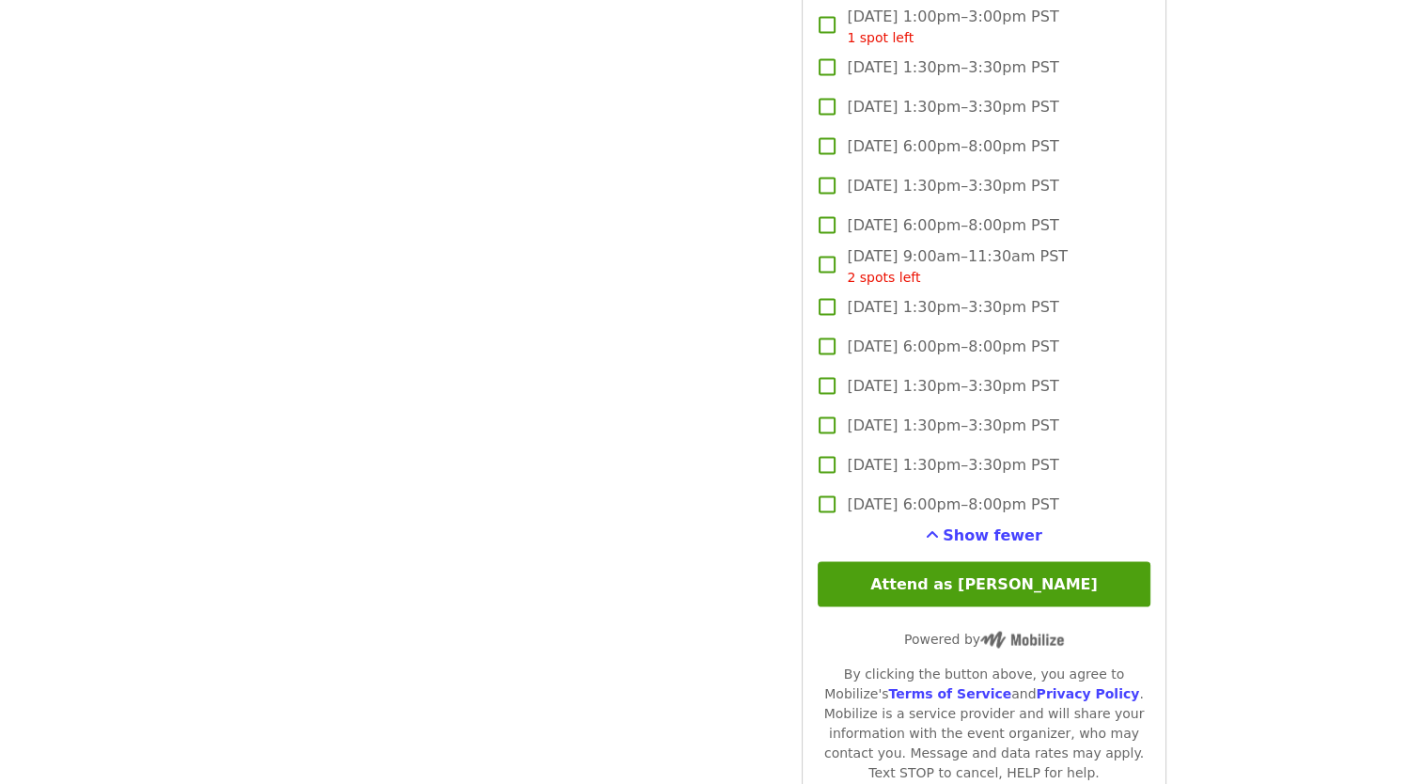
scroll to position [3792, 0]
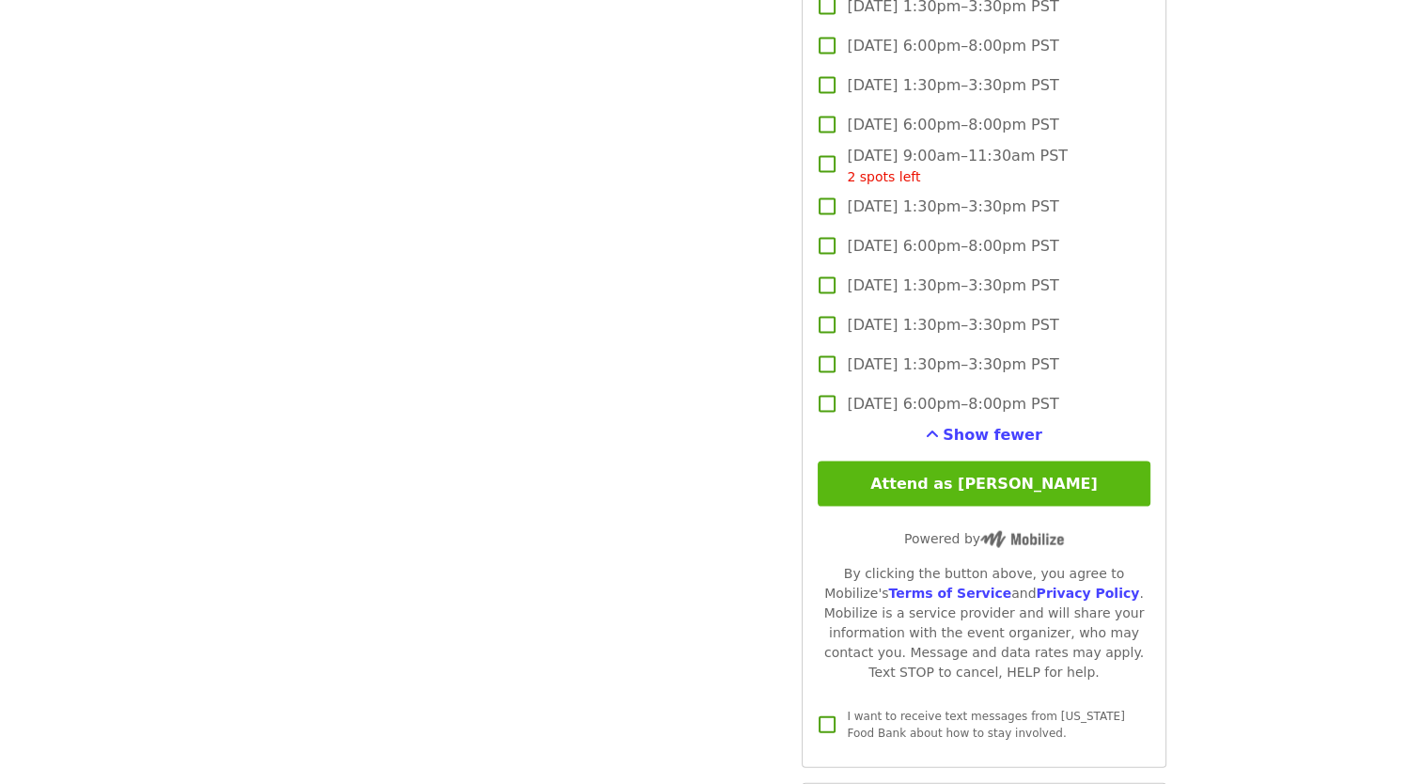
click at [1039, 475] on button "Attend as [PERSON_NAME]" at bounding box center [983, 483] width 332 height 45
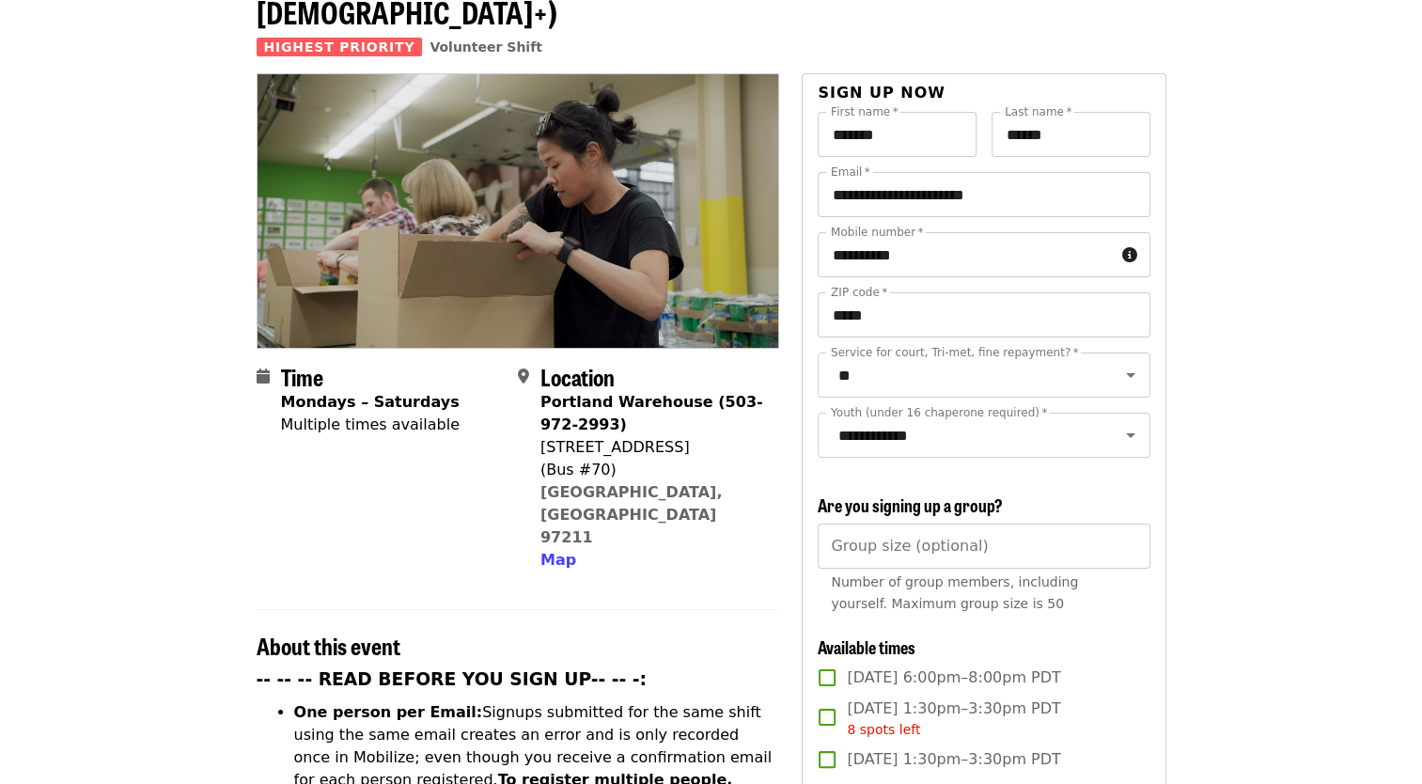
scroll to position [0, 0]
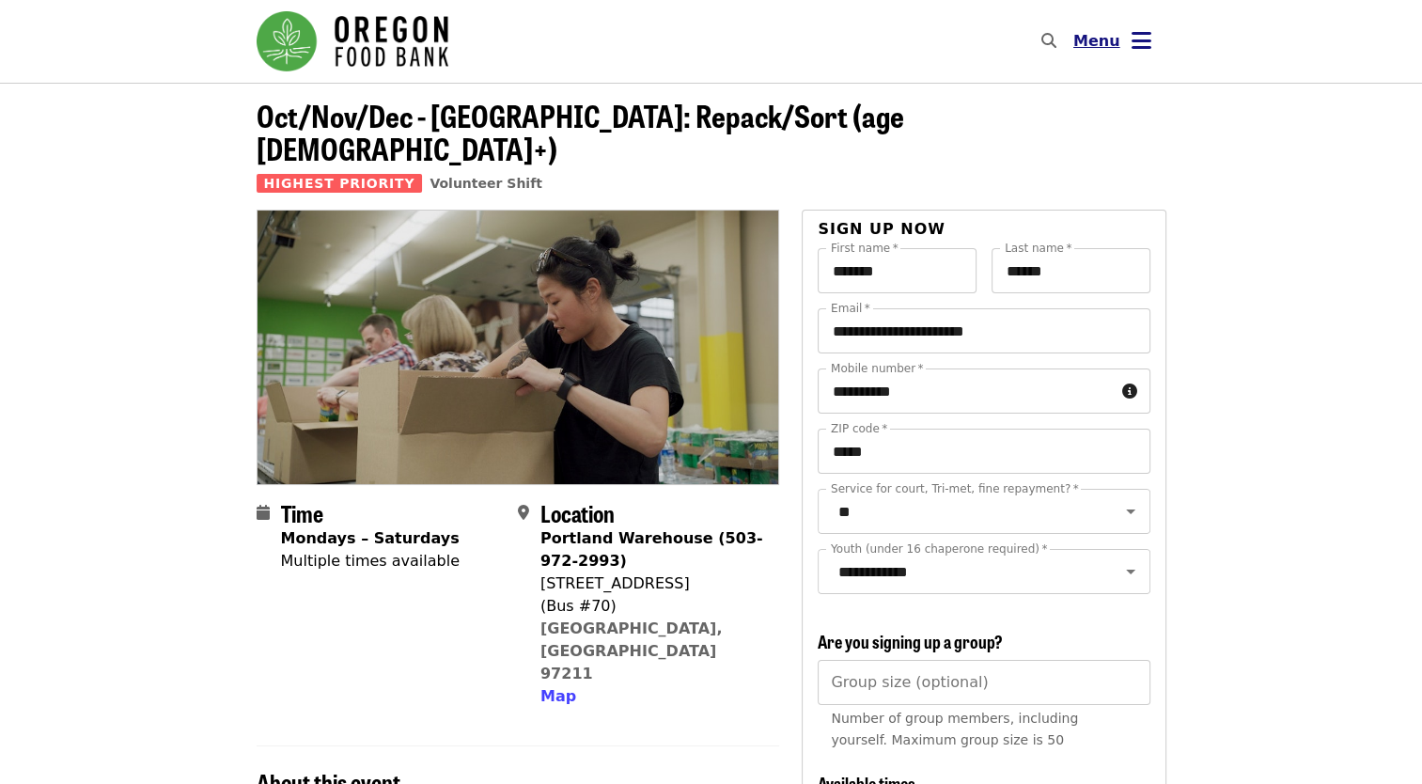
click at [1135, 39] on icon "bars icon" at bounding box center [1141, 40] width 20 height 27
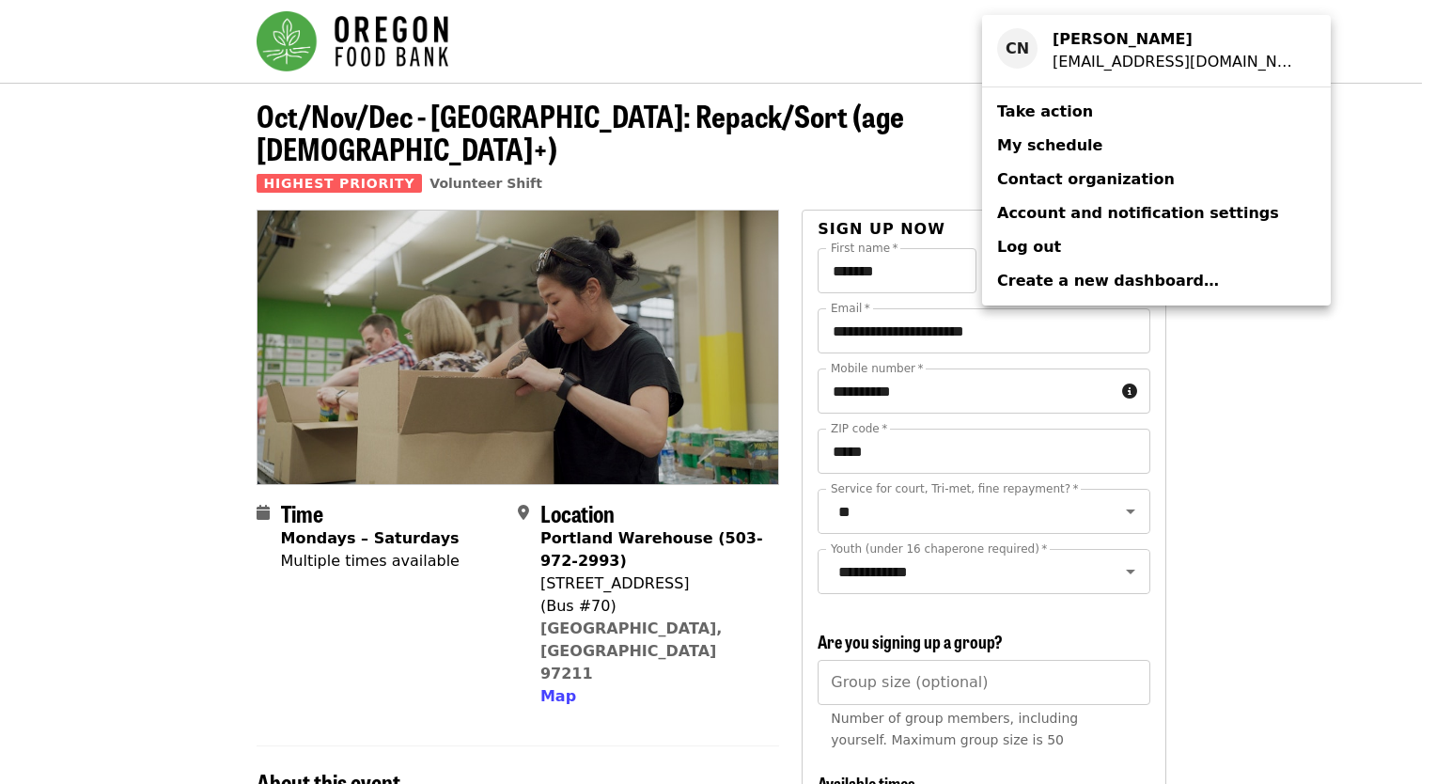
click at [1038, 145] on span "My schedule" at bounding box center [1049, 145] width 105 height 18
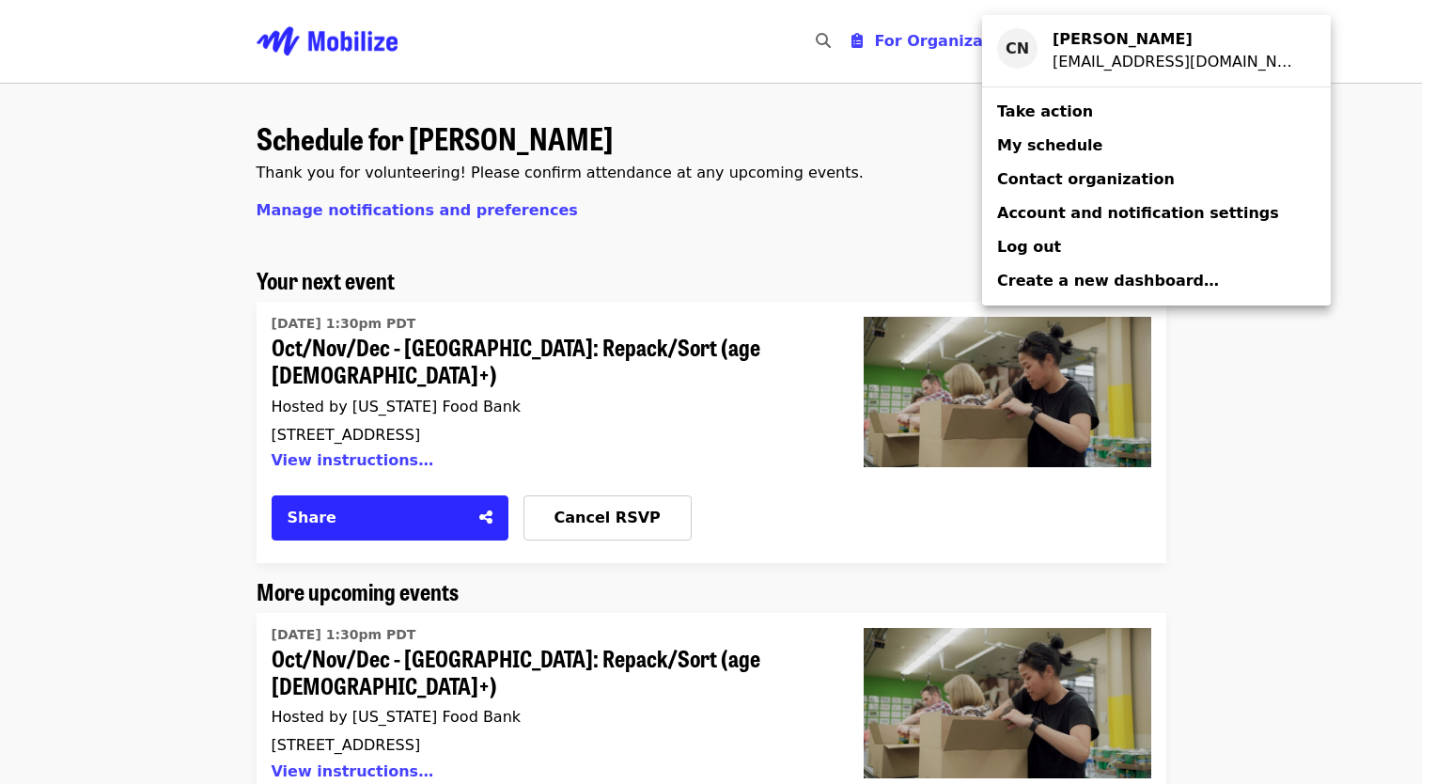
click at [360, 494] on div "Account menu" at bounding box center [718, 392] width 1436 height 784
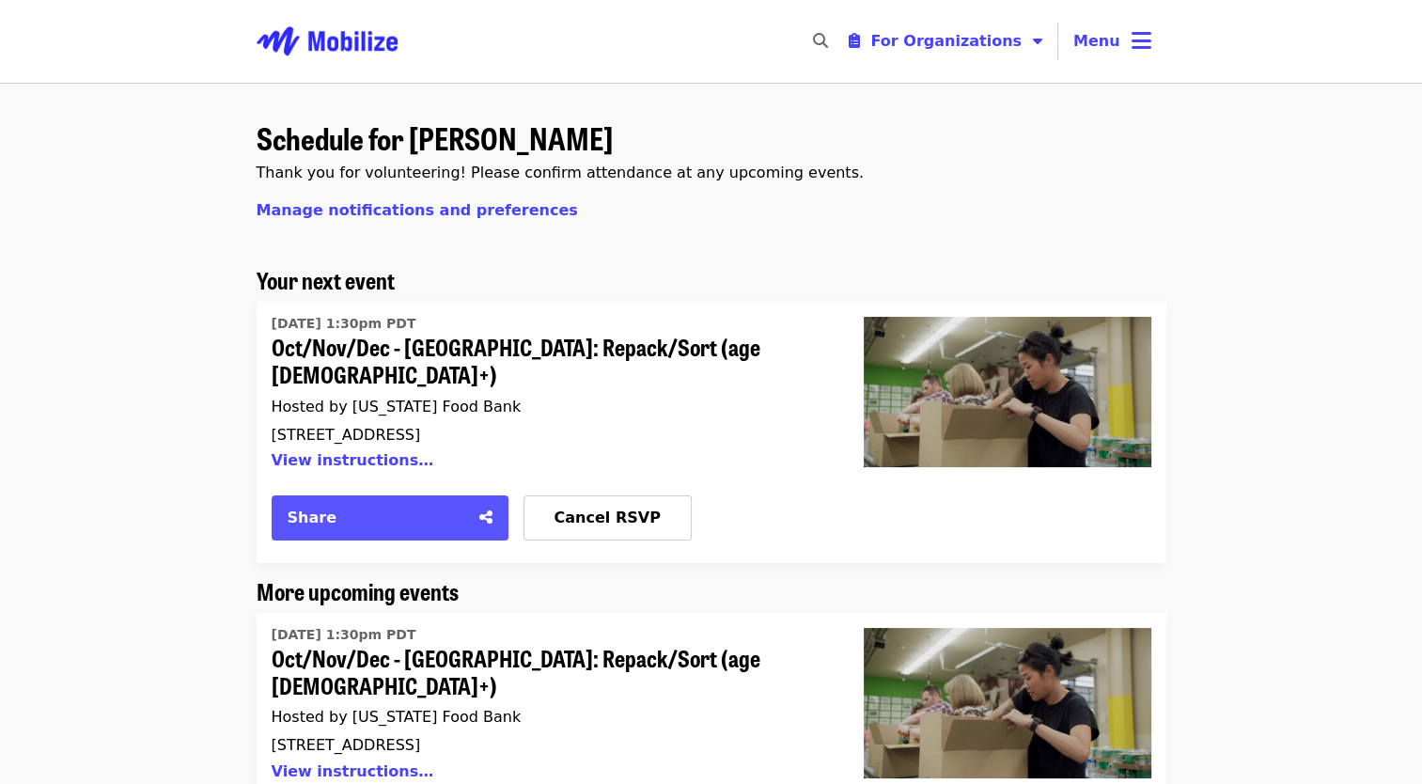
click at [483, 508] on icon "share-alt icon" at bounding box center [485, 517] width 13 height 18
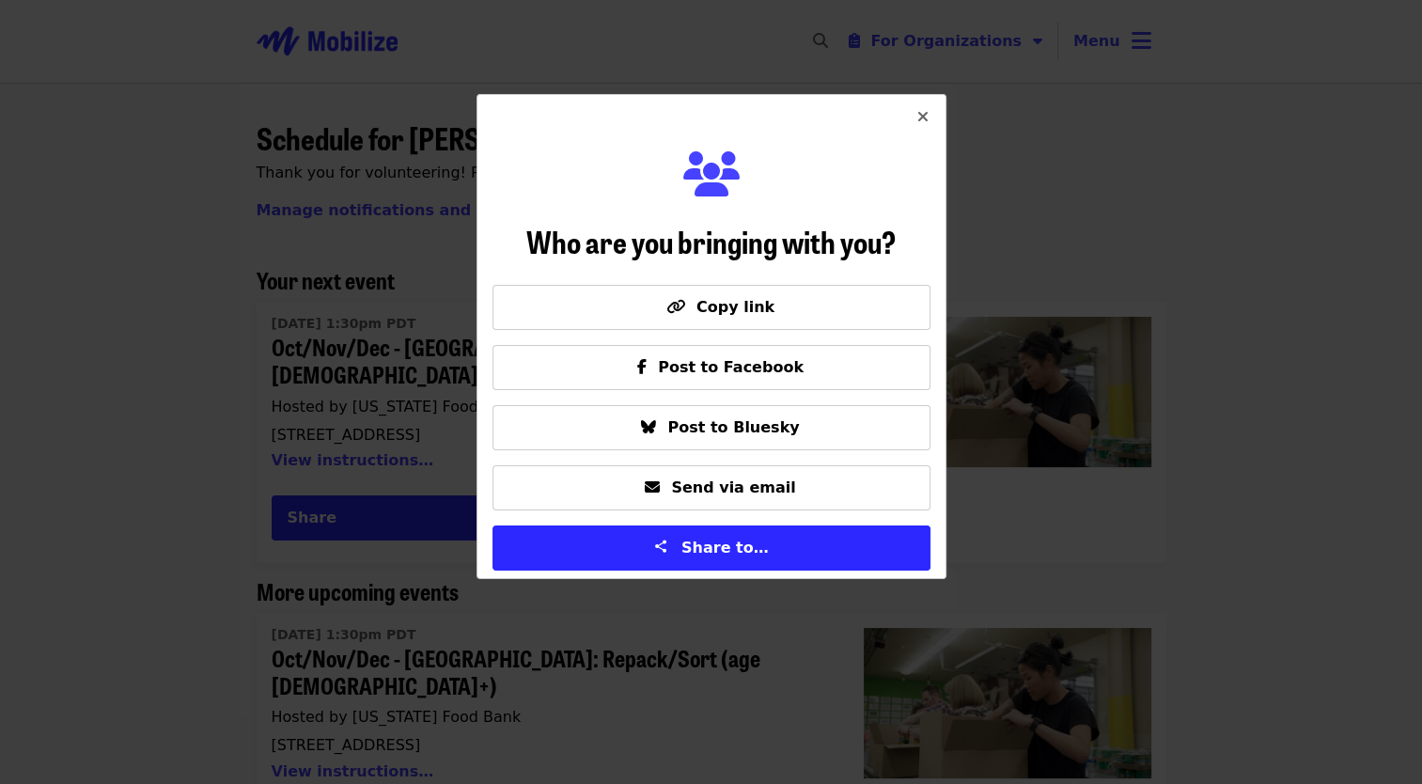
click at [922, 118] on icon "times icon" at bounding box center [922, 117] width 11 height 18
